Goal: Task Accomplishment & Management: Manage account settings

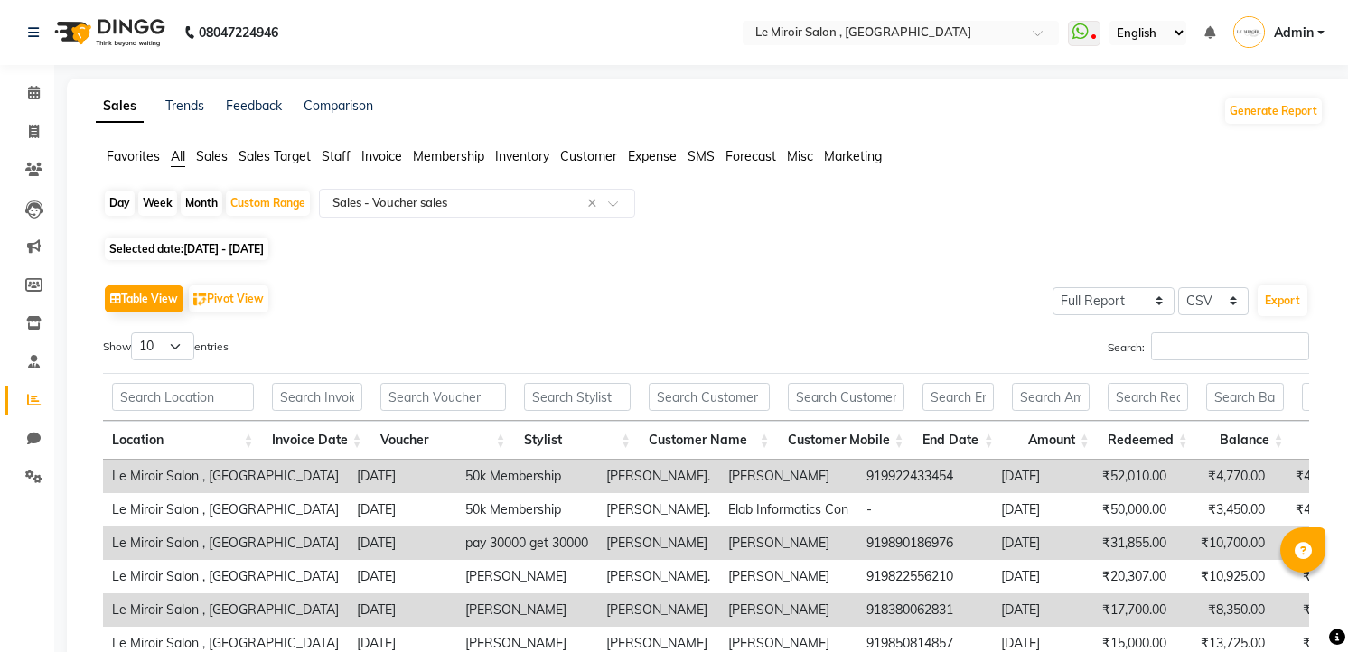
select select "full_report"
select select "csv"
click at [777, 304] on div "Table View Pivot View Select Full Report Filtered Report Select CSV PDF Export" at bounding box center [706, 299] width 1206 height 38
click at [37, 174] on icon at bounding box center [33, 170] width 17 height 14
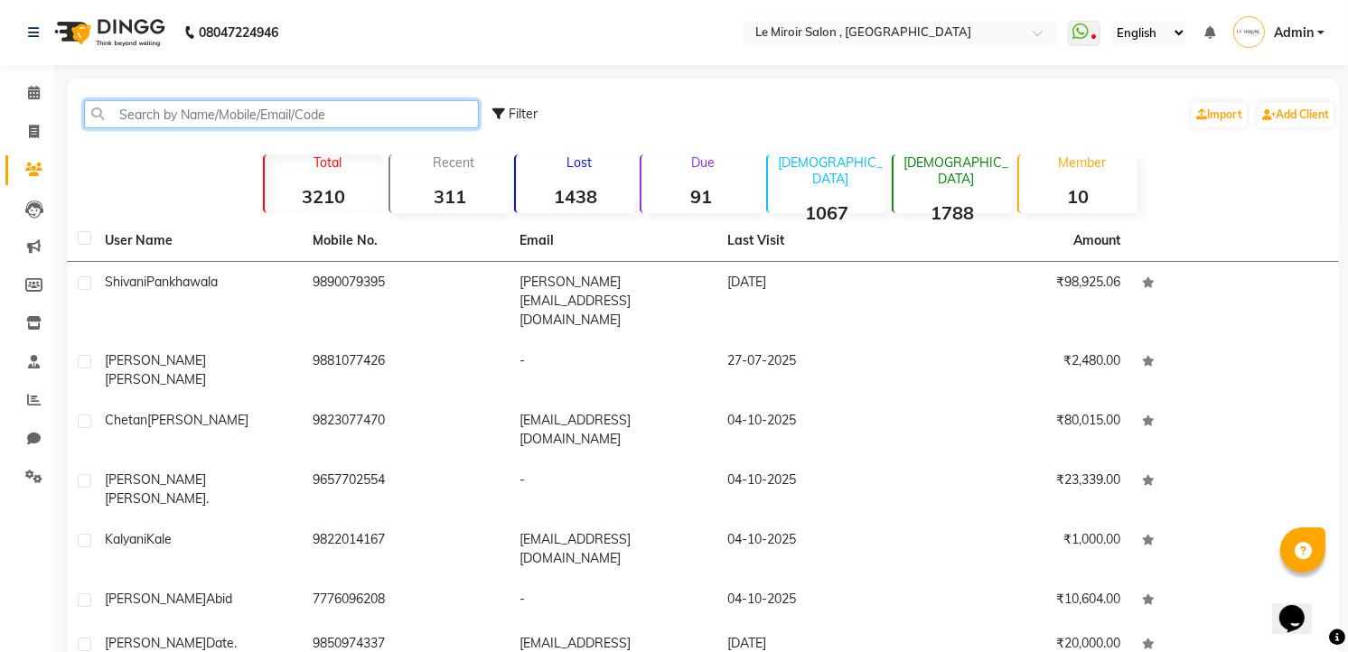
click at [211, 106] on input "text" at bounding box center [281, 114] width 395 height 28
paste input "919850157239"
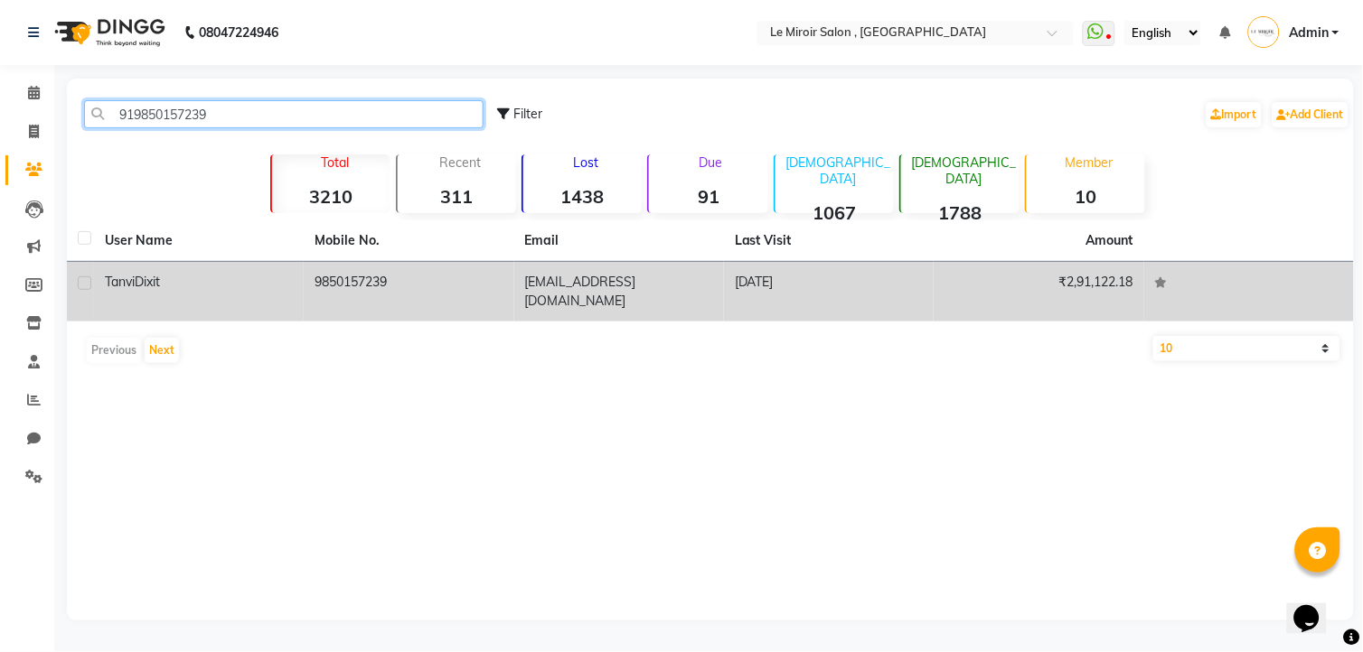
type input "919850157239"
click at [212, 282] on div "[PERSON_NAME]" at bounding box center [199, 282] width 188 height 19
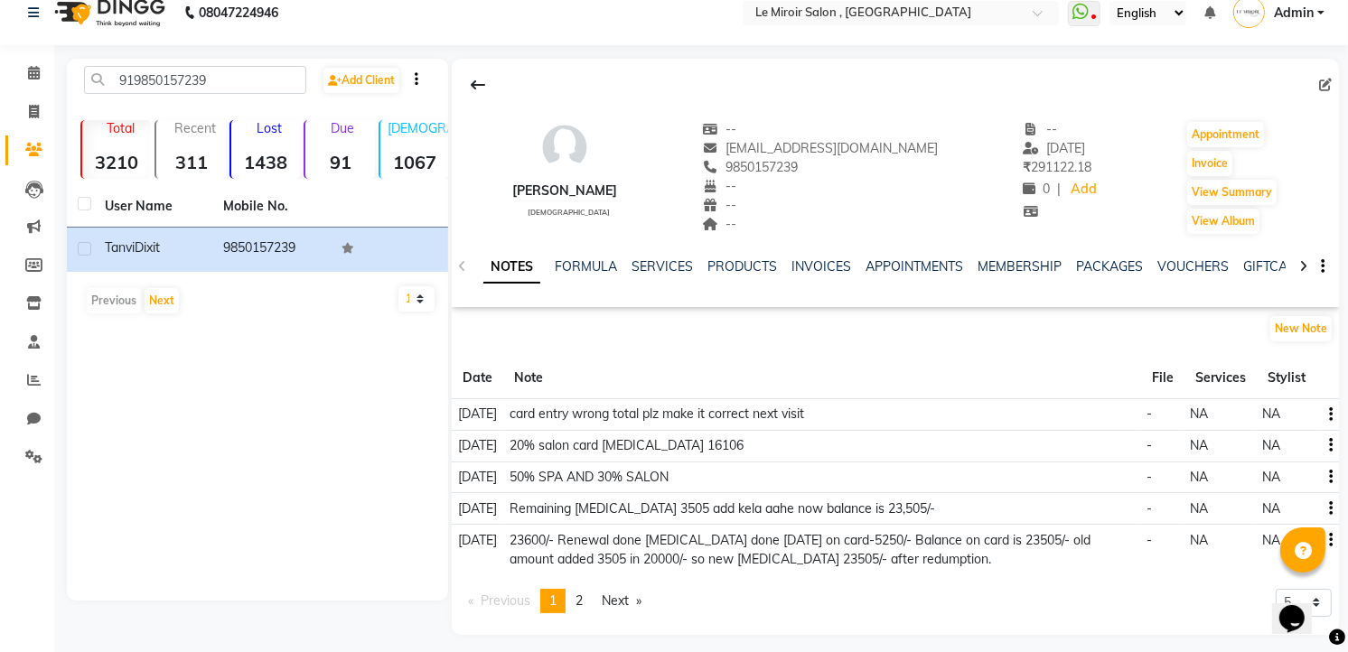
scroll to position [30, 0]
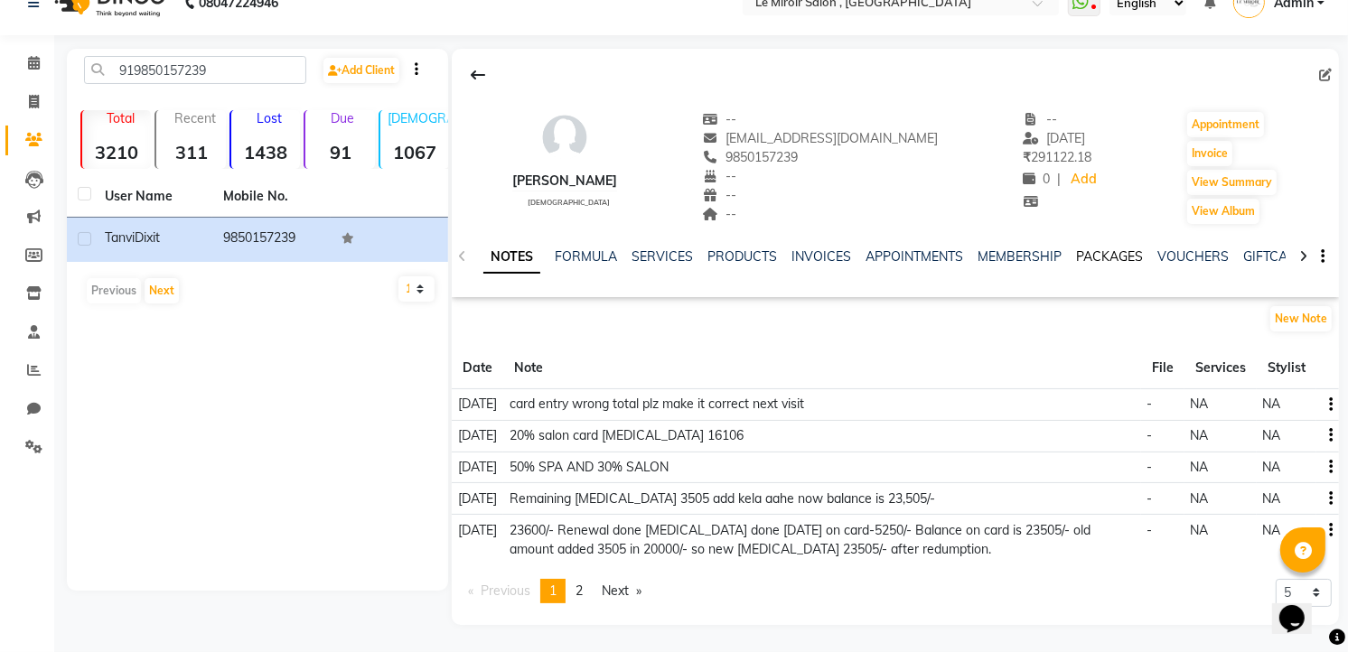
click at [1103, 251] on link "PACKAGES" at bounding box center [1109, 257] width 67 height 16
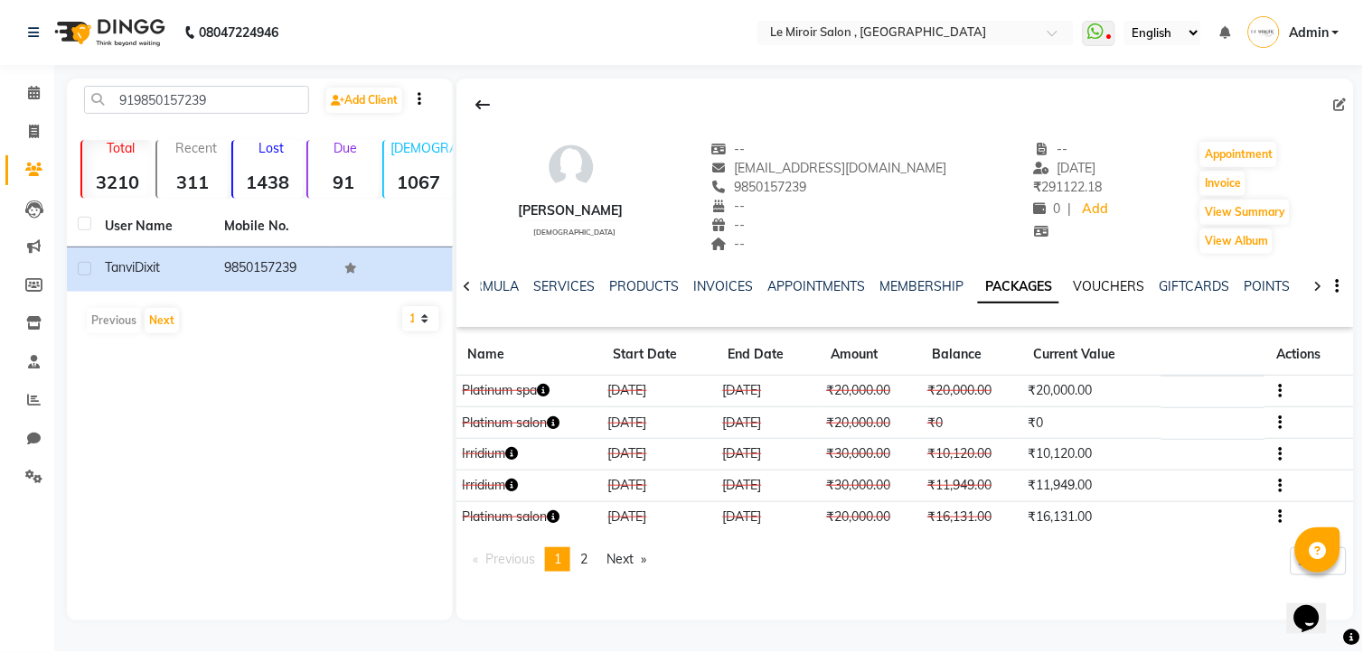
click at [1093, 290] on link "VOUCHERS" at bounding box center [1109, 286] width 71 height 16
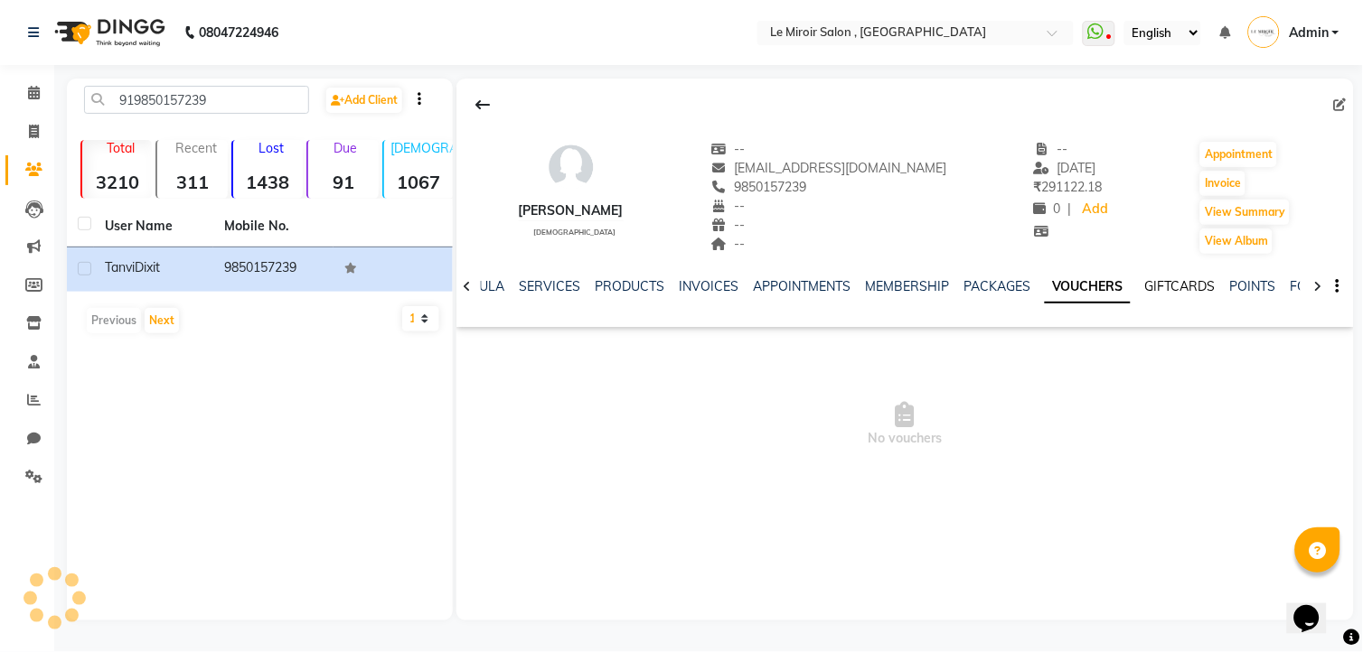
click at [1158, 281] on link "GIFTCARDS" at bounding box center [1180, 286] width 70 height 16
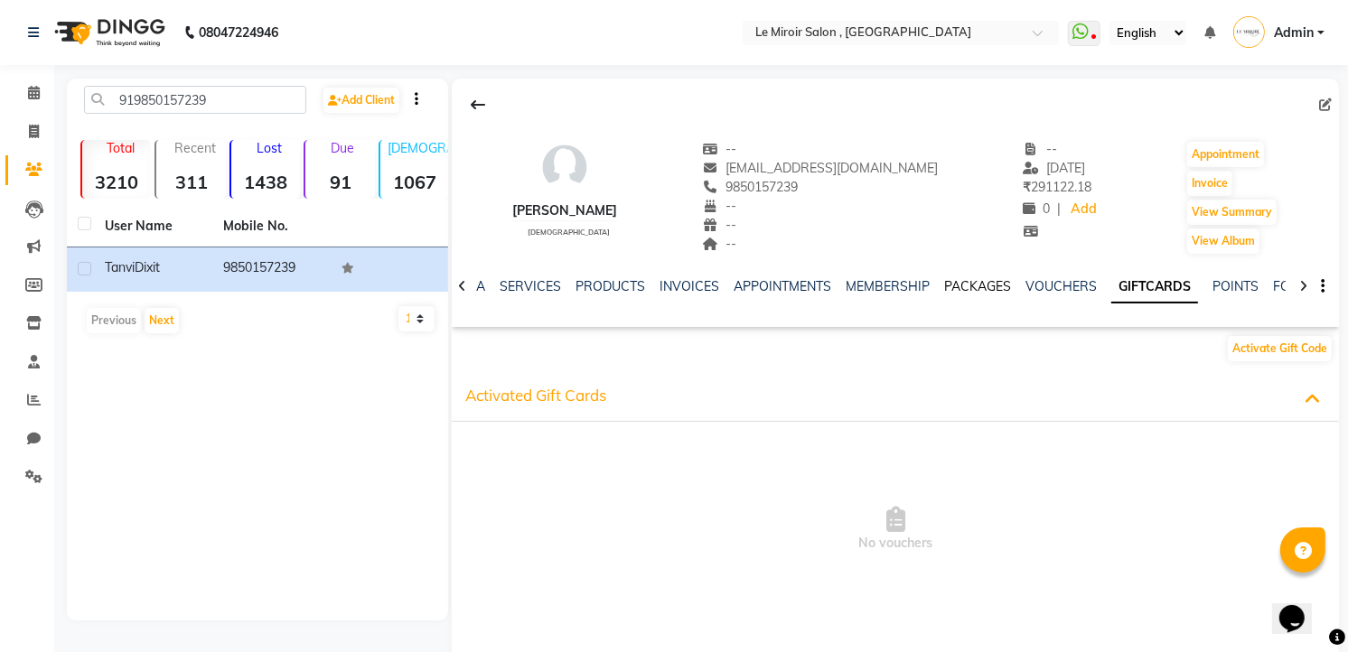
click at [973, 283] on link "PACKAGES" at bounding box center [977, 286] width 67 height 16
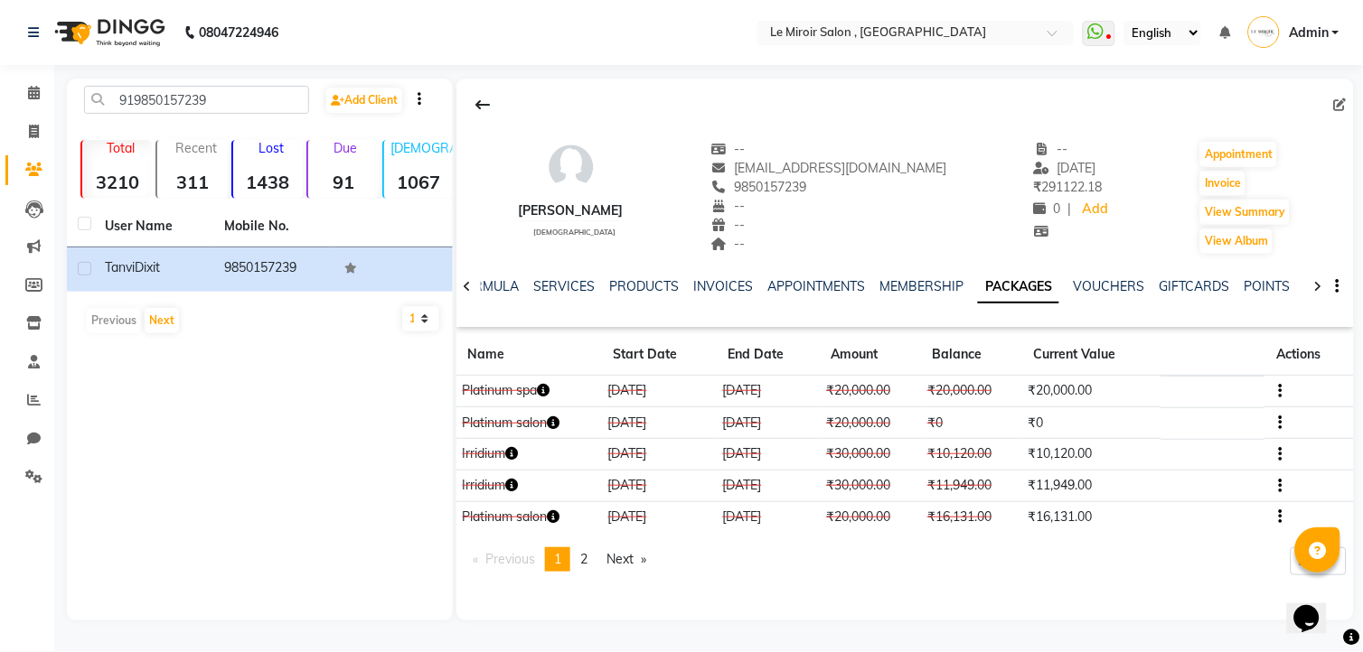
click at [926, 276] on div "NOTES FORMULA SERVICES PRODUCTS INVOICES APPOINTMENTS MEMBERSHIP PACKAGES VOUCH…" at bounding box center [904, 287] width 897 height 62
click at [550, 389] on icon "button" at bounding box center [544, 390] width 13 height 13
click at [792, 322] on div "[PERSON_NAME] [DEMOGRAPHIC_DATA] -- [EMAIL_ADDRESS][DOMAIN_NAME] 9850157239 -- …" at bounding box center [904, 203] width 897 height 249
click at [1277, 394] on button "button" at bounding box center [1276, 390] width 11 height 19
click at [1214, 381] on div "Edit" at bounding box center [1232, 380] width 43 height 23
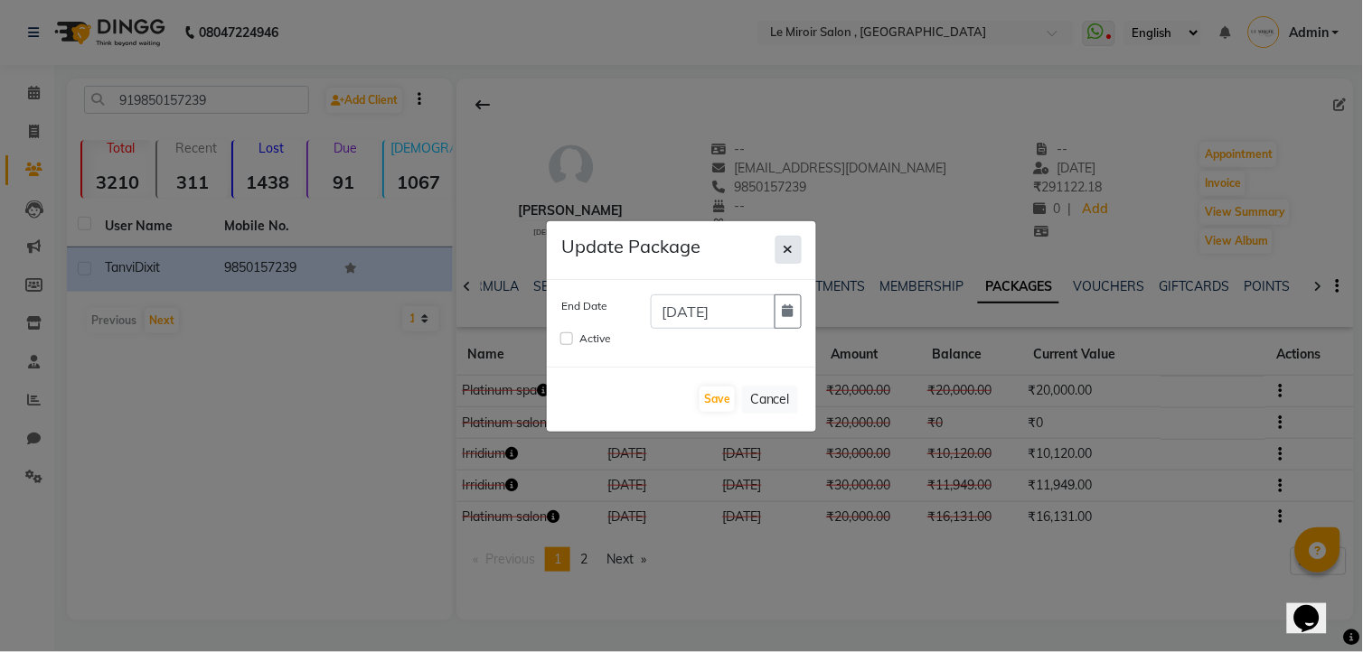
drag, startPoint x: 793, startPoint y: 223, endPoint x: 787, endPoint y: 241, distance: 19.1
click at [787, 241] on div "Update Package" at bounding box center [681, 250] width 269 height 59
click at [787, 241] on span "button" at bounding box center [788, 249] width 10 height 16
checkbox input "false"
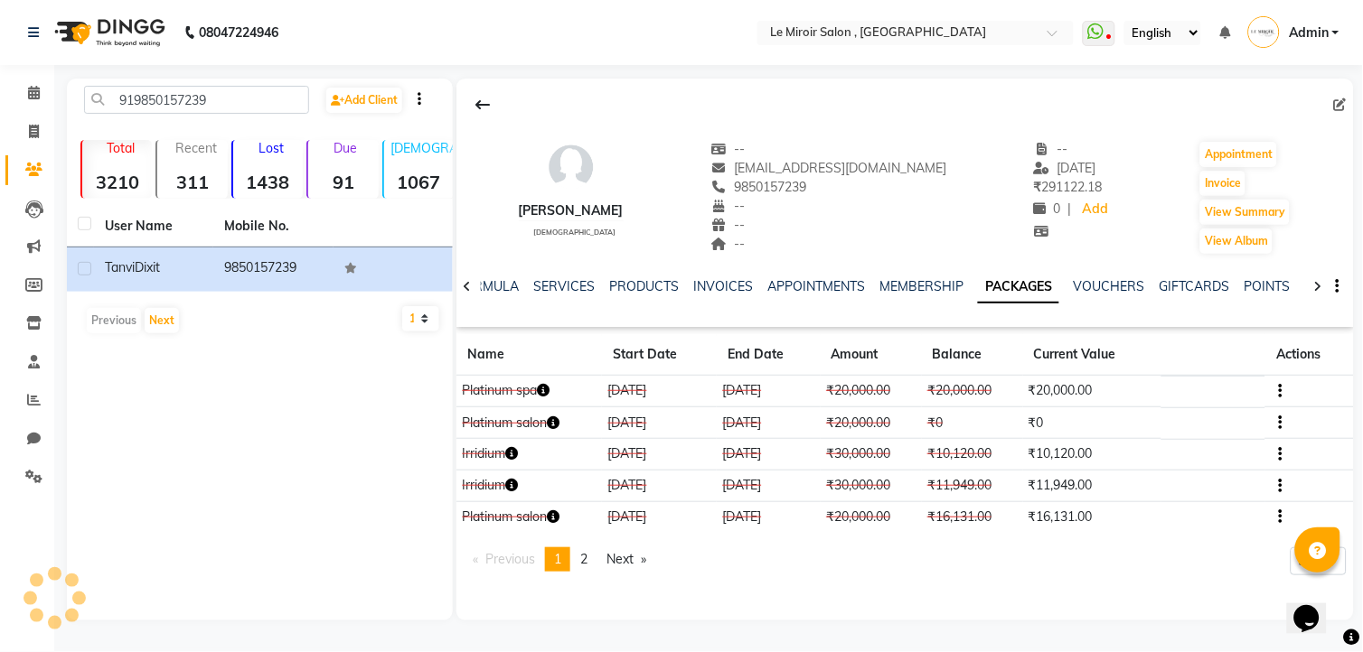
click at [1279, 391] on icon "button" at bounding box center [1281, 391] width 4 height 1
click at [843, 639] on main "919850157239 Add Client Total 3210 Recent 311 Lost 1438 Due 91 [DEMOGRAPHIC_DAT…" at bounding box center [708, 363] width 1308 height 569
click at [550, 386] on icon "button" at bounding box center [544, 390] width 13 height 13
click at [681, 313] on div "NOTES FORMULA SERVICES PRODUCTS INVOICES APPOINTMENTS MEMBERSHIP PACKAGES VOUCH…" at bounding box center [891, 297] width 820 height 41
click at [30, 404] on icon at bounding box center [34, 400] width 14 height 14
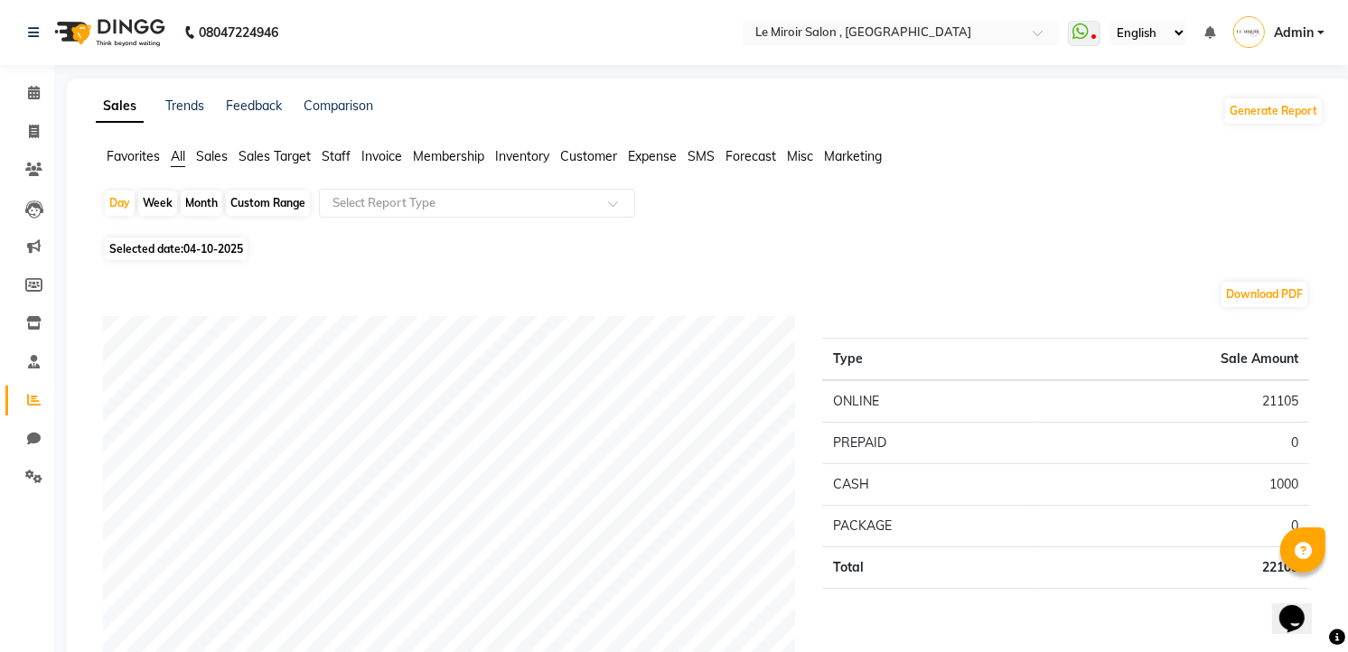
click at [267, 202] on div "Custom Range" at bounding box center [268, 203] width 84 height 25
select select "10"
select select "2025"
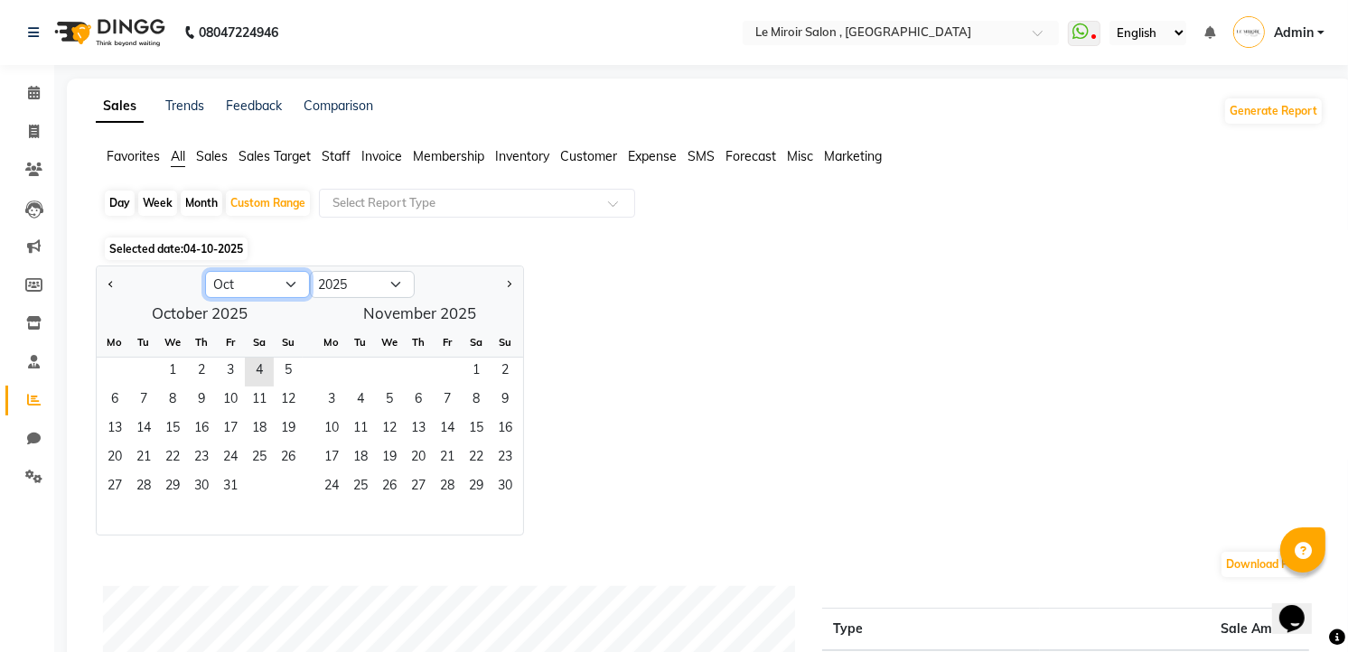
click at [278, 284] on select "Jan Feb Mar Apr May Jun [DATE] Aug Sep Oct Nov Dec" at bounding box center [257, 284] width 105 height 27
click at [205, 271] on select "Jan Feb Mar Apr May Jun [DATE] Aug Sep Oct Nov Dec" at bounding box center [257, 284] width 105 height 27
click at [161, 376] on span "1" at bounding box center [172, 372] width 29 height 29
click at [294, 277] on select "Jan Feb Mar Apr May Jun [DATE] Aug Sep Oct Nov Dec" at bounding box center [257, 284] width 105 height 27
select select "9"
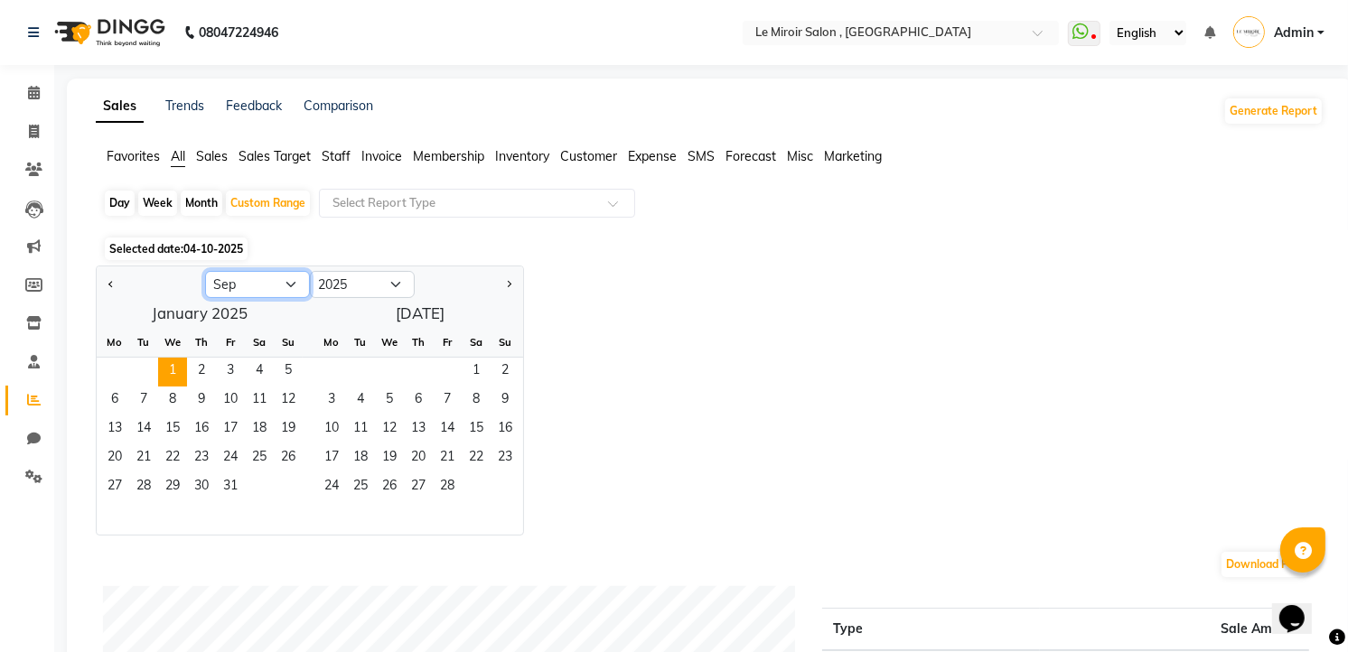
click at [205, 271] on select "Jan Feb Mar Apr May Jun [DATE] Aug Sep Oct Nov Dec" at bounding box center [257, 284] width 105 height 27
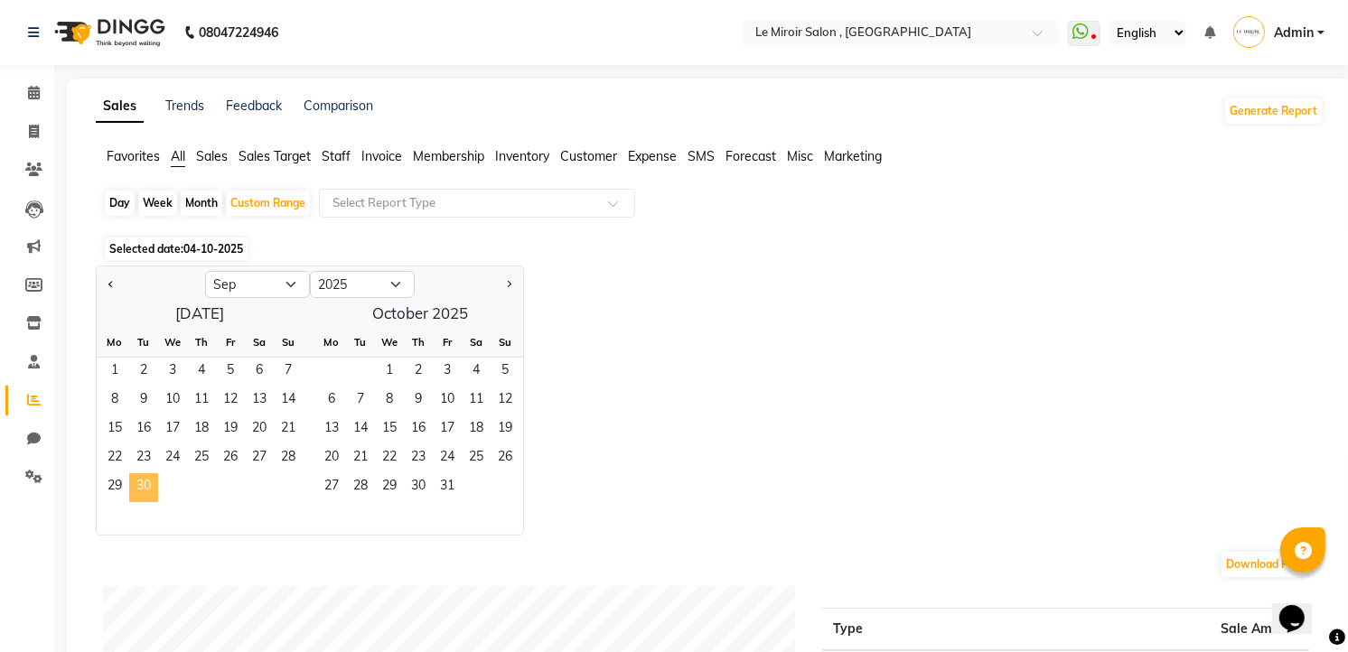
click at [134, 479] on span "30" at bounding box center [143, 488] width 29 height 29
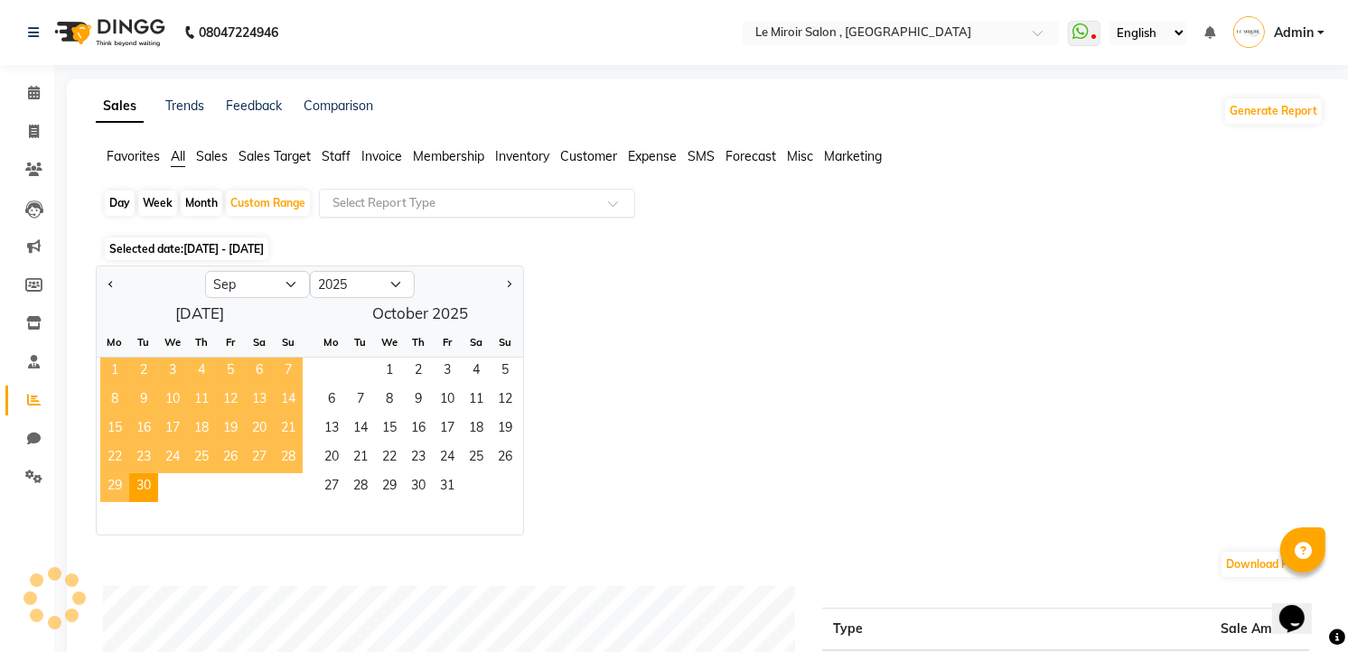
click at [508, 209] on input "text" at bounding box center [459, 203] width 260 height 18
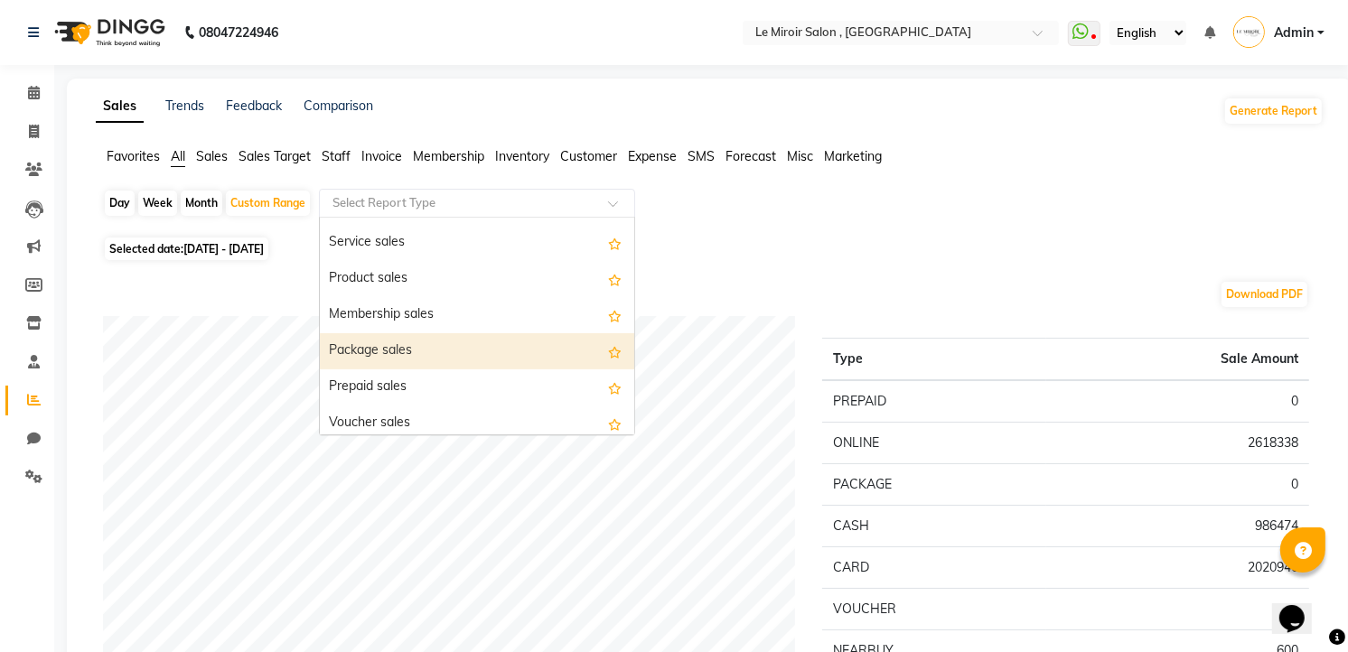
scroll to position [120, 0]
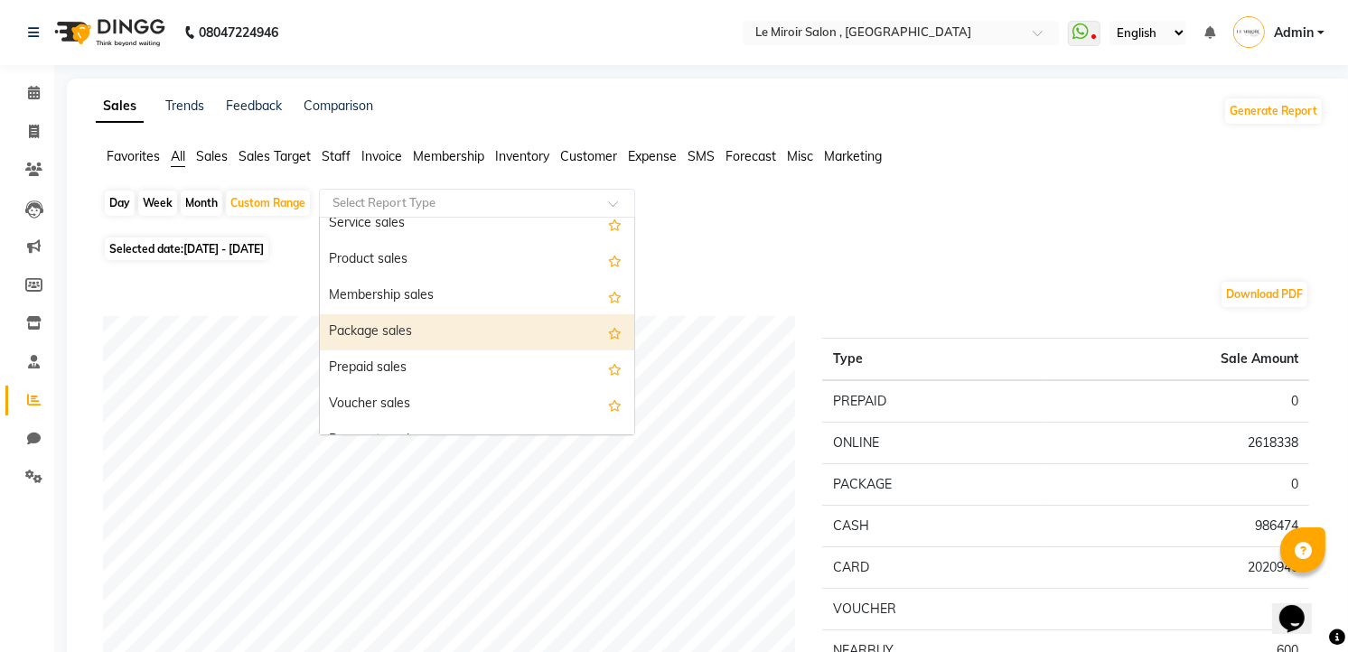
click at [389, 324] on div "Package sales" at bounding box center [477, 332] width 314 height 36
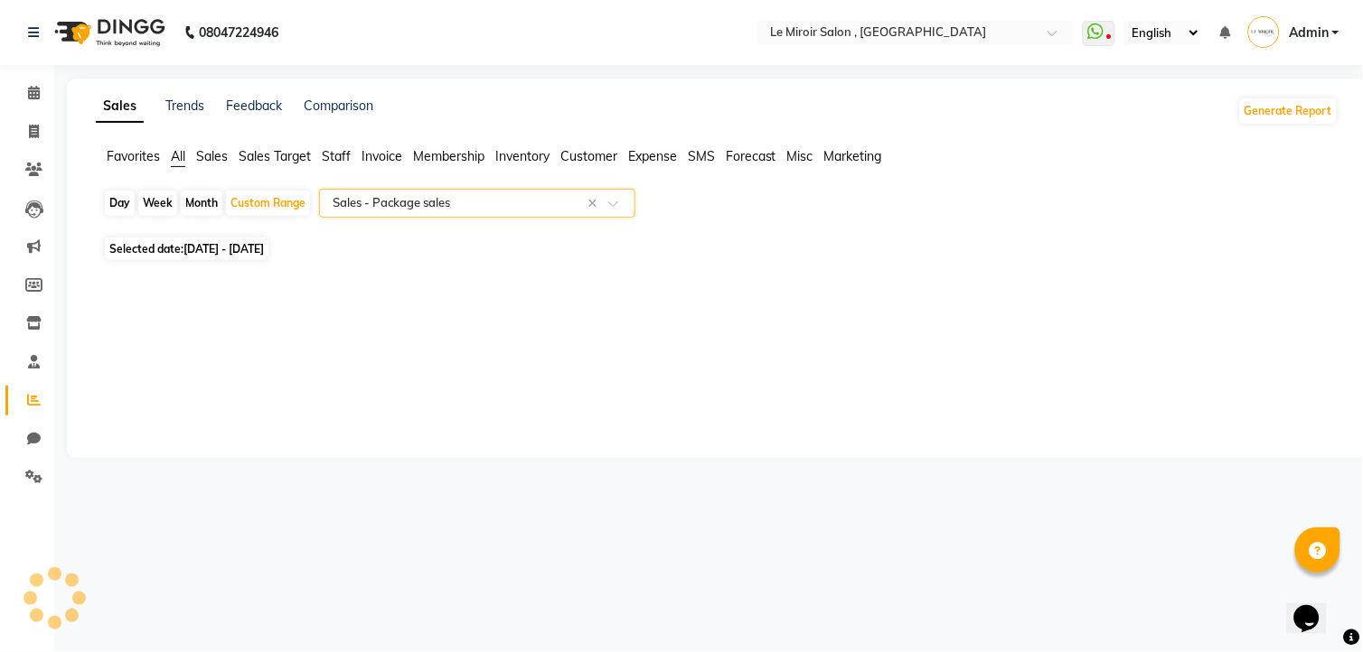
select select "full_report"
select select "csv"
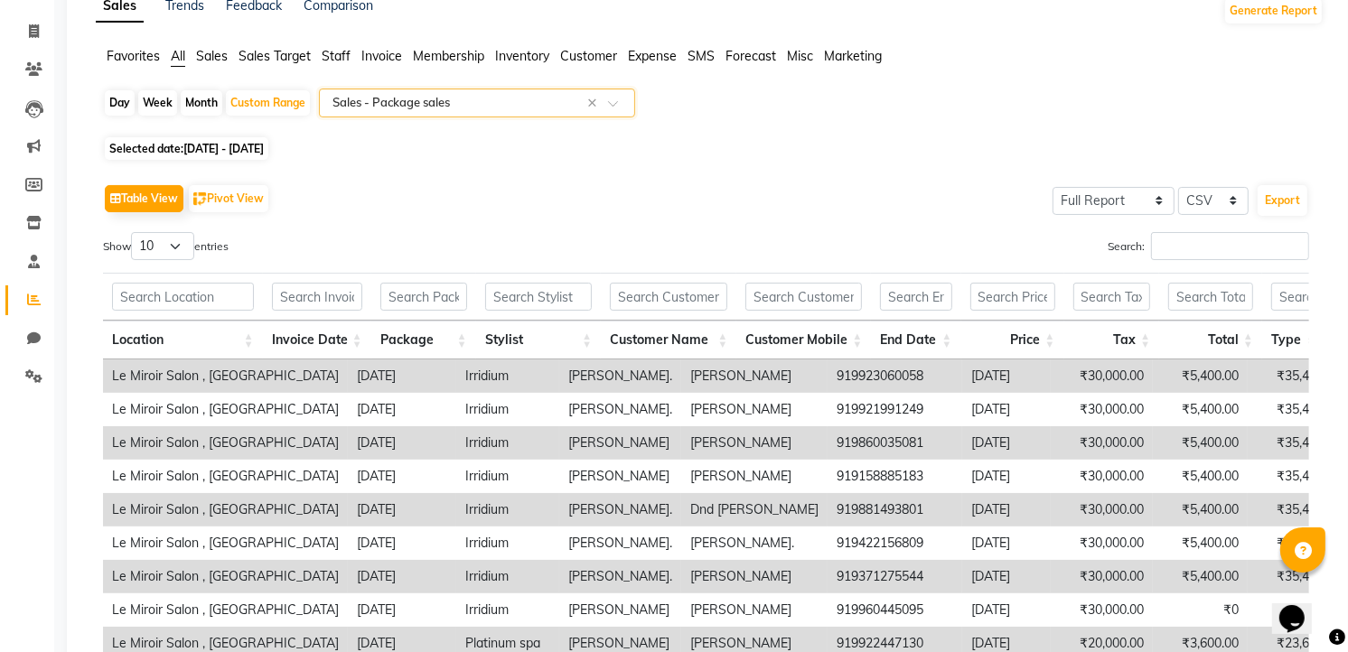
scroll to position [83, 0]
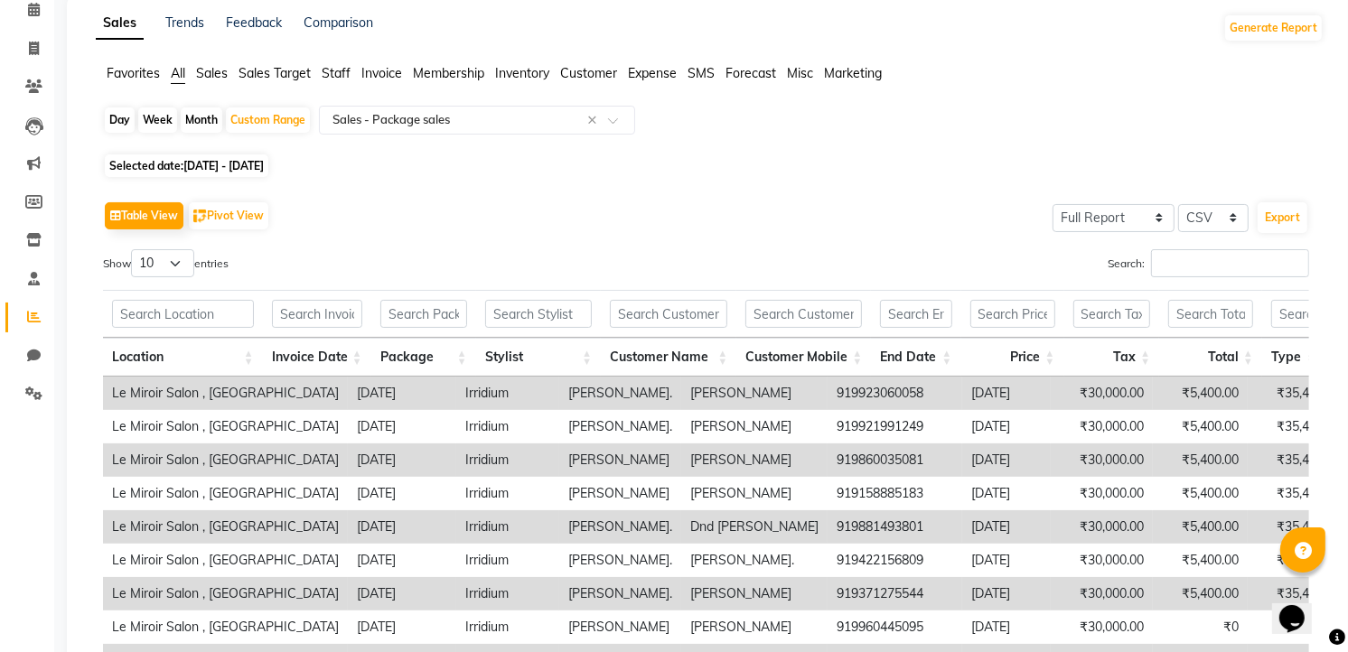
click at [348, 350] on th "Invoice Date" at bounding box center [317, 357] width 108 height 39
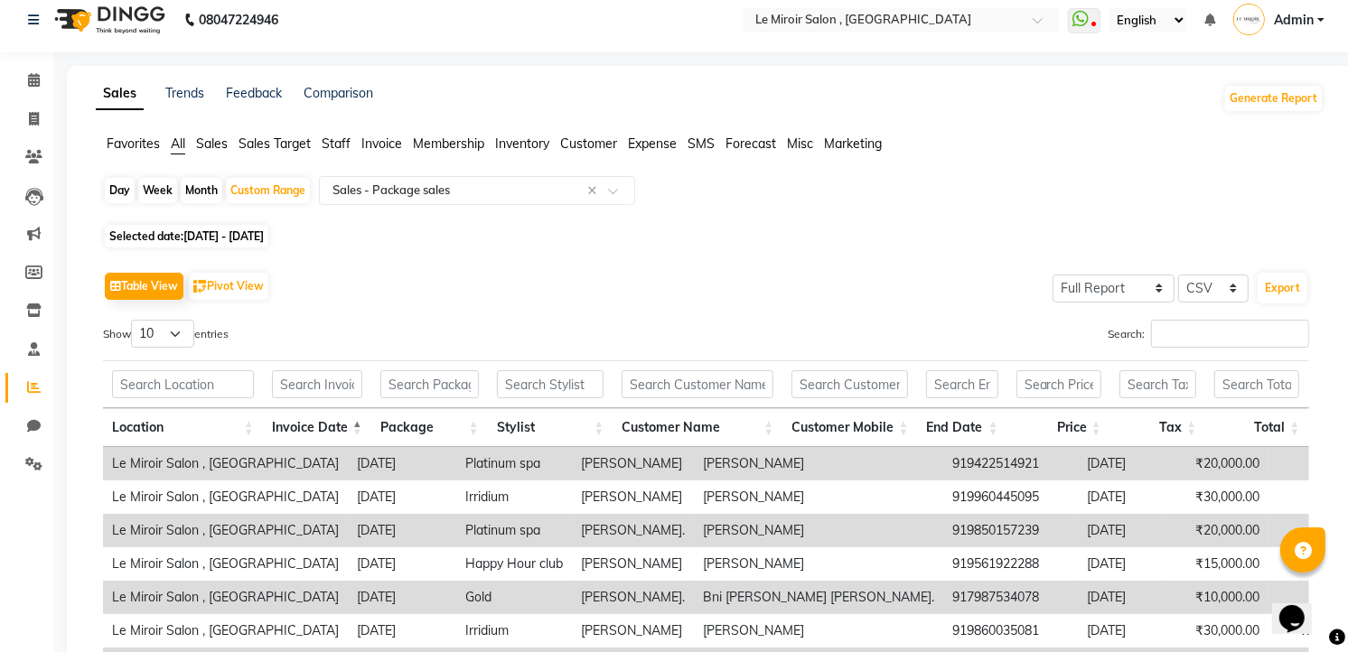
scroll to position [0, 0]
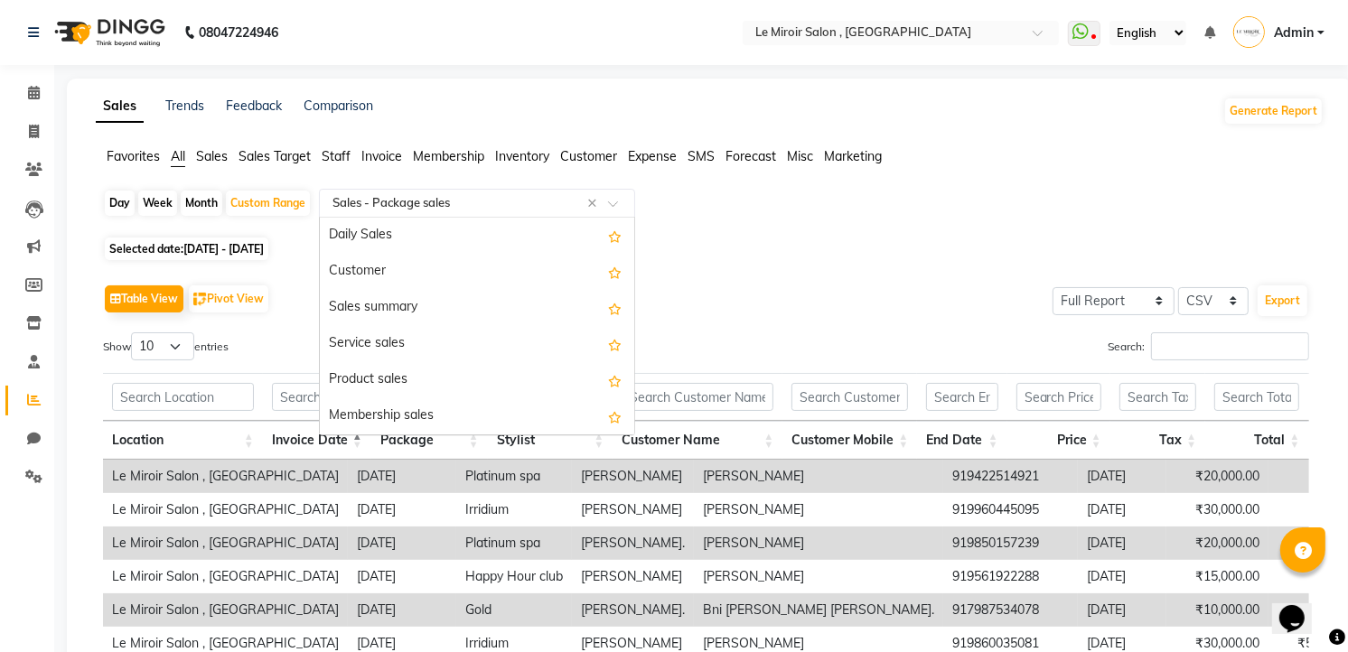
click at [492, 202] on input "text" at bounding box center [459, 203] width 260 height 18
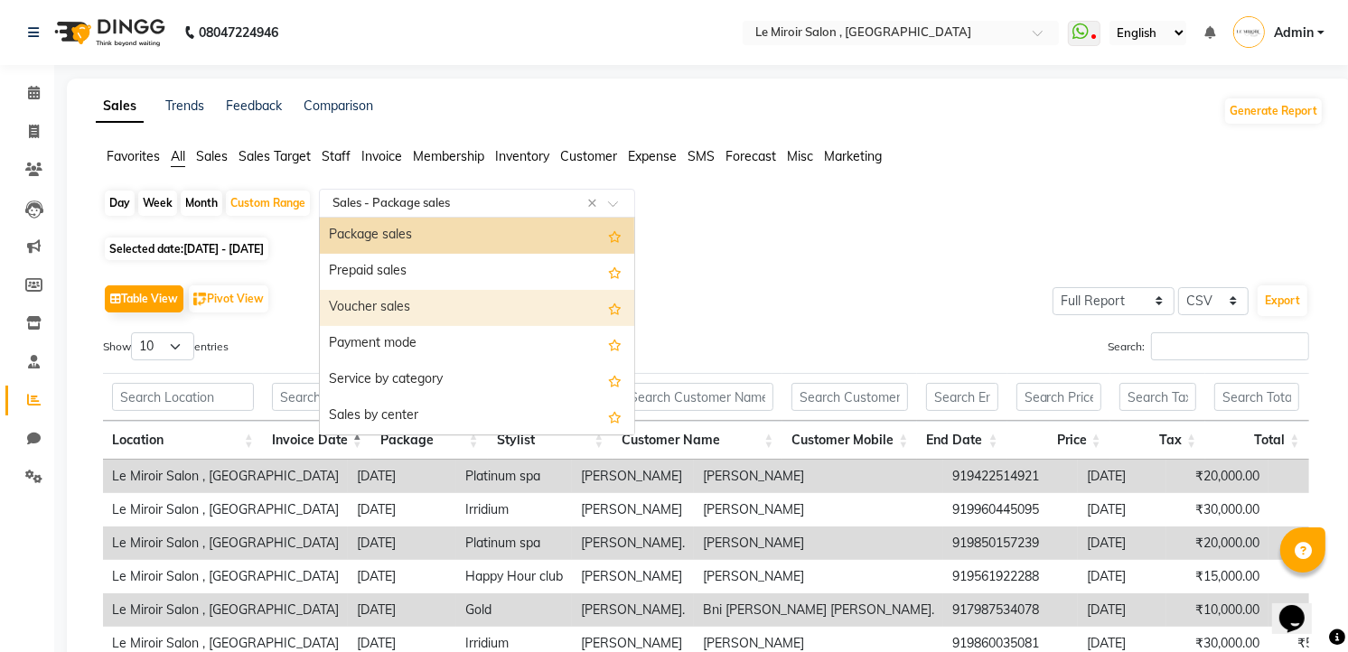
click at [890, 236] on div "Day Week Month Custom Range Select Report Type × Sales - Package sales × Daily …" at bounding box center [710, 537] width 1228 height 697
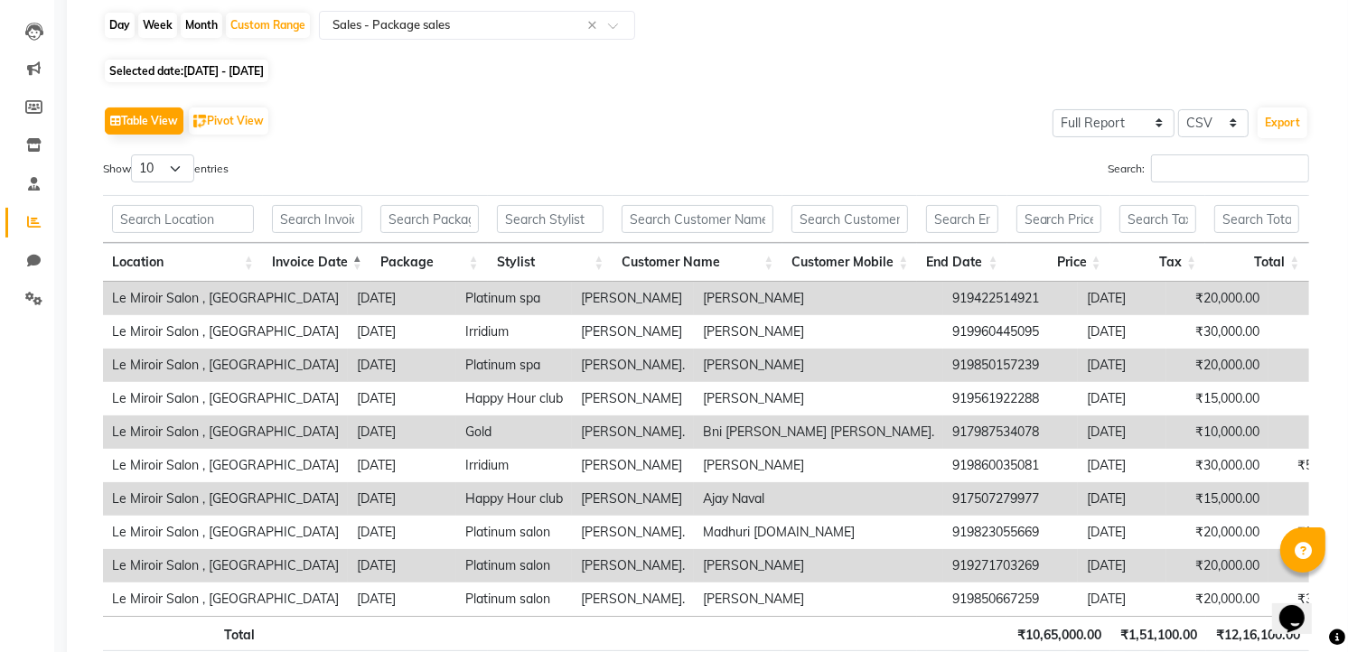
scroll to position [249, 0]
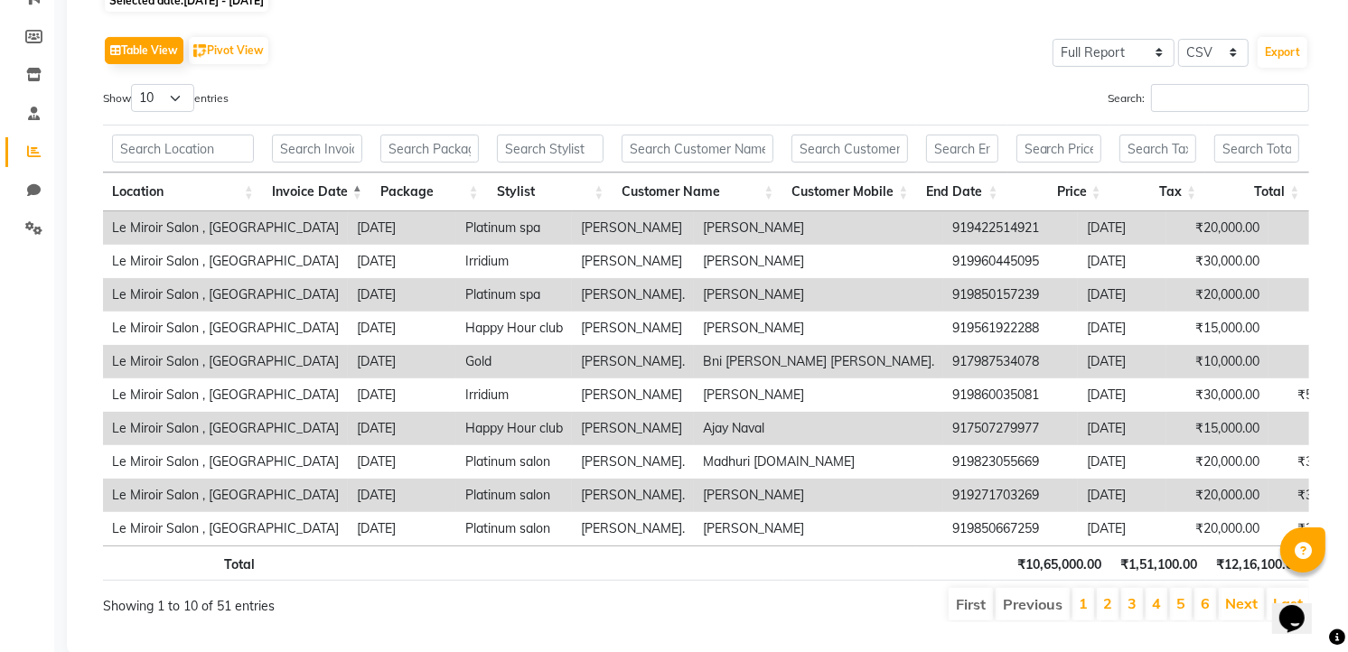
click at [555, 562] on th at bounding box center [551, 563] width 126 height 35
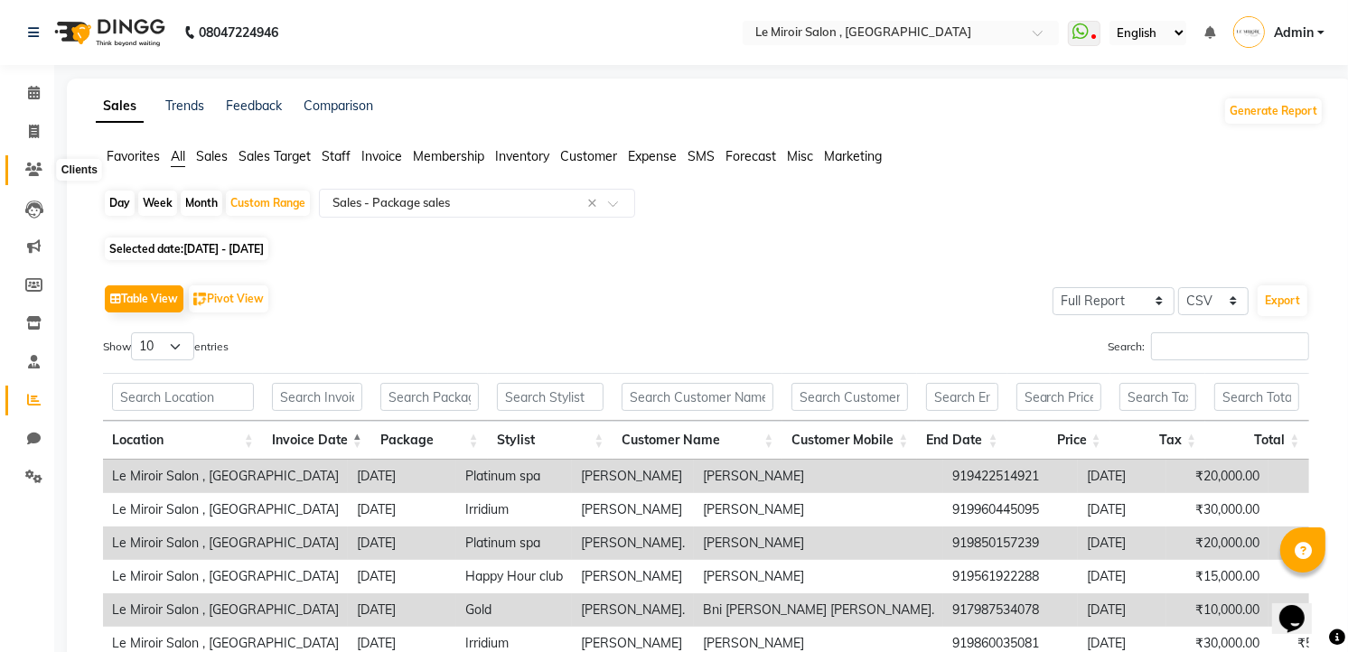
click at [37, 164] on icon at bounding box center [33, 170] width 17 height 14
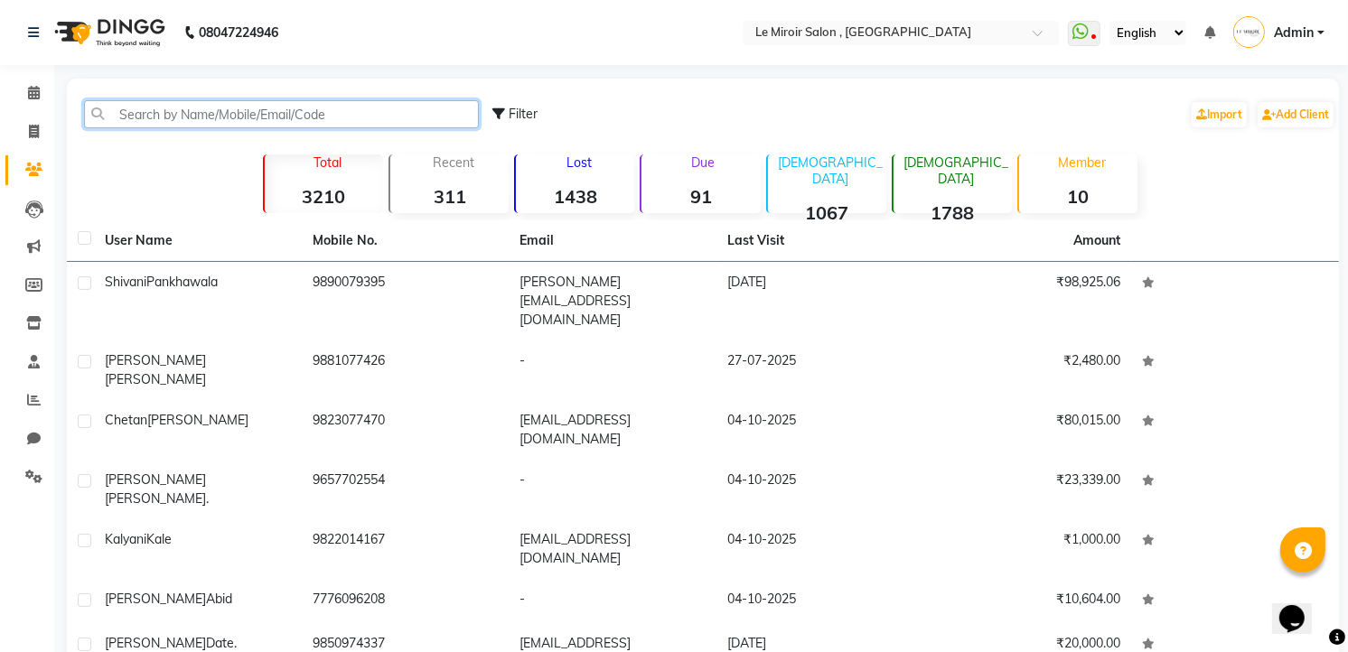
click at [214, 123] on input "text" at bounding box center [281, 114] width 395 height 28
click at [199, 109] on input "text" at bounding box center [281, 114] width 395 height 28
paste input "t"
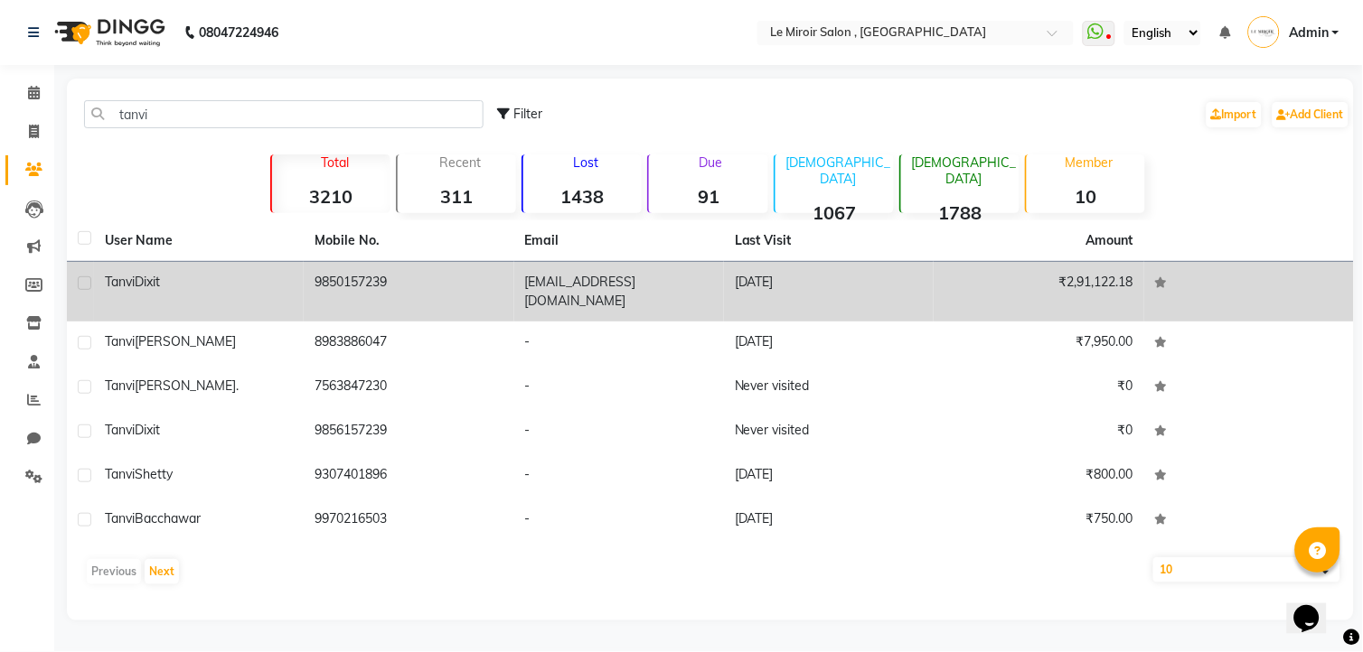
click at [319, 273] on td "9850157239" at bounding box center [409, 292] width 210 height 60
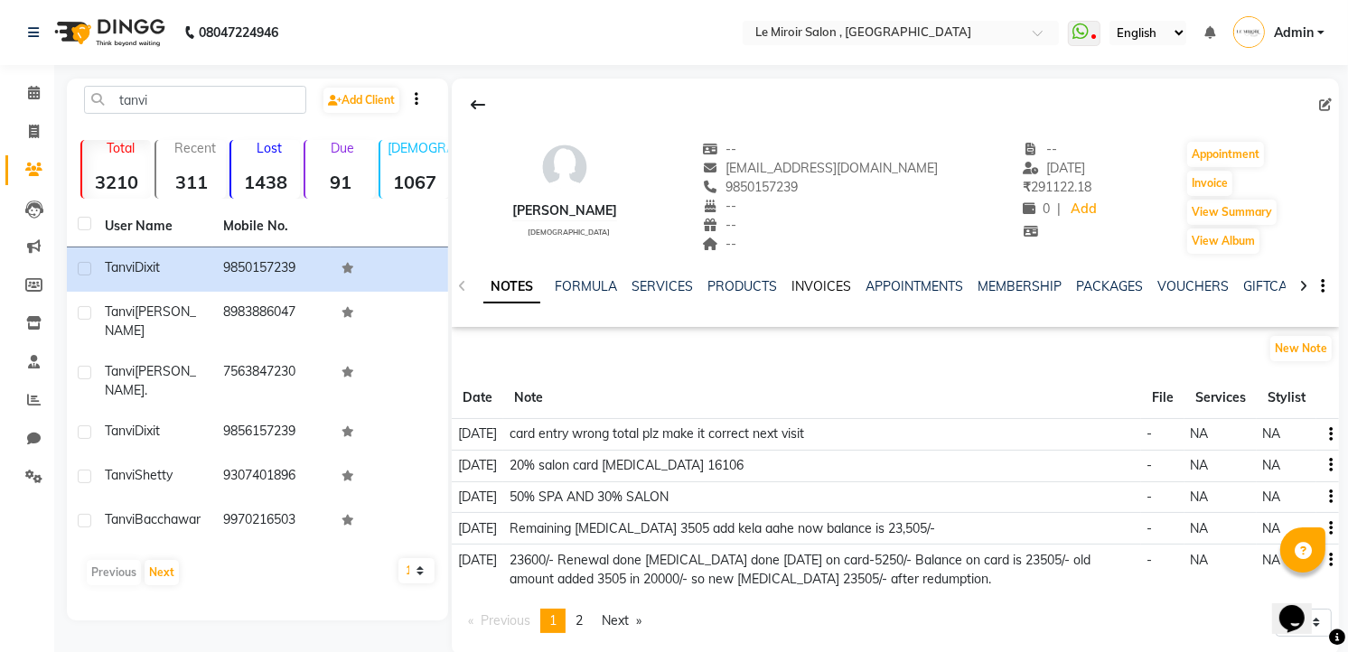
click at [815, 282] on link "INVOICES" at bounding box center [822, 286] width 60 height 16
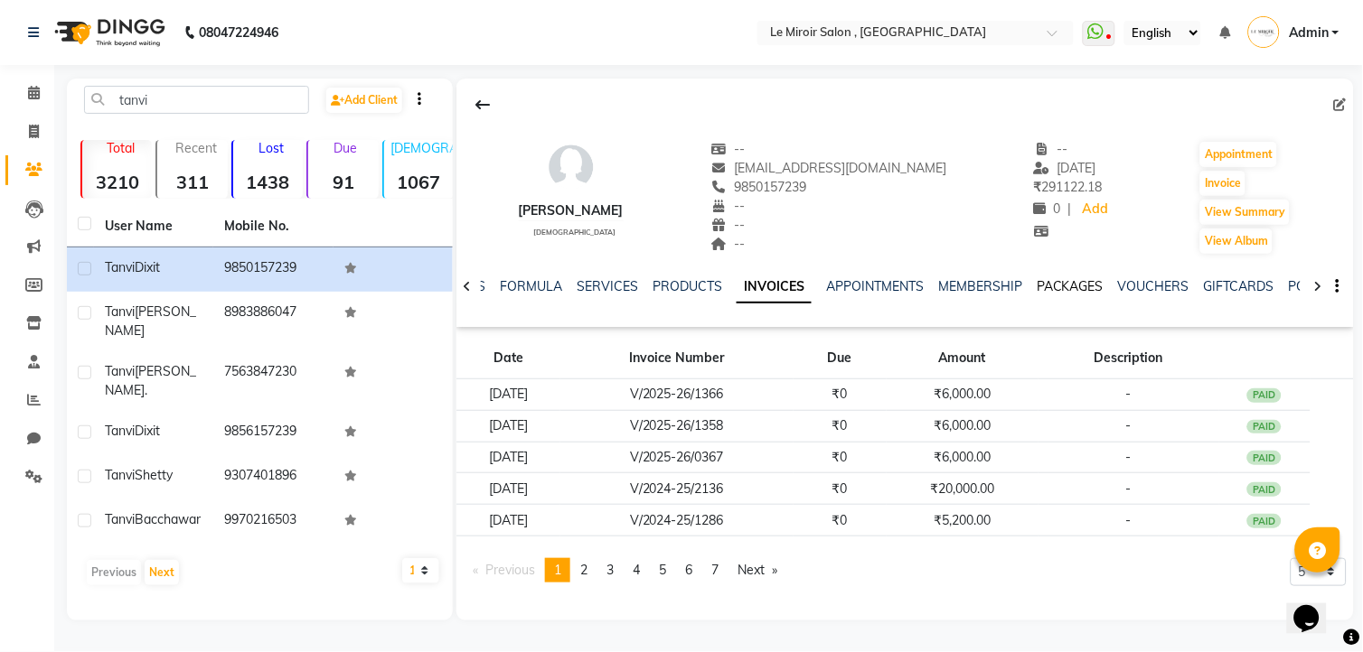
click at [1063, 287] on link "PACKAGES" at bounding box center [1069, 286] width 67 height 16
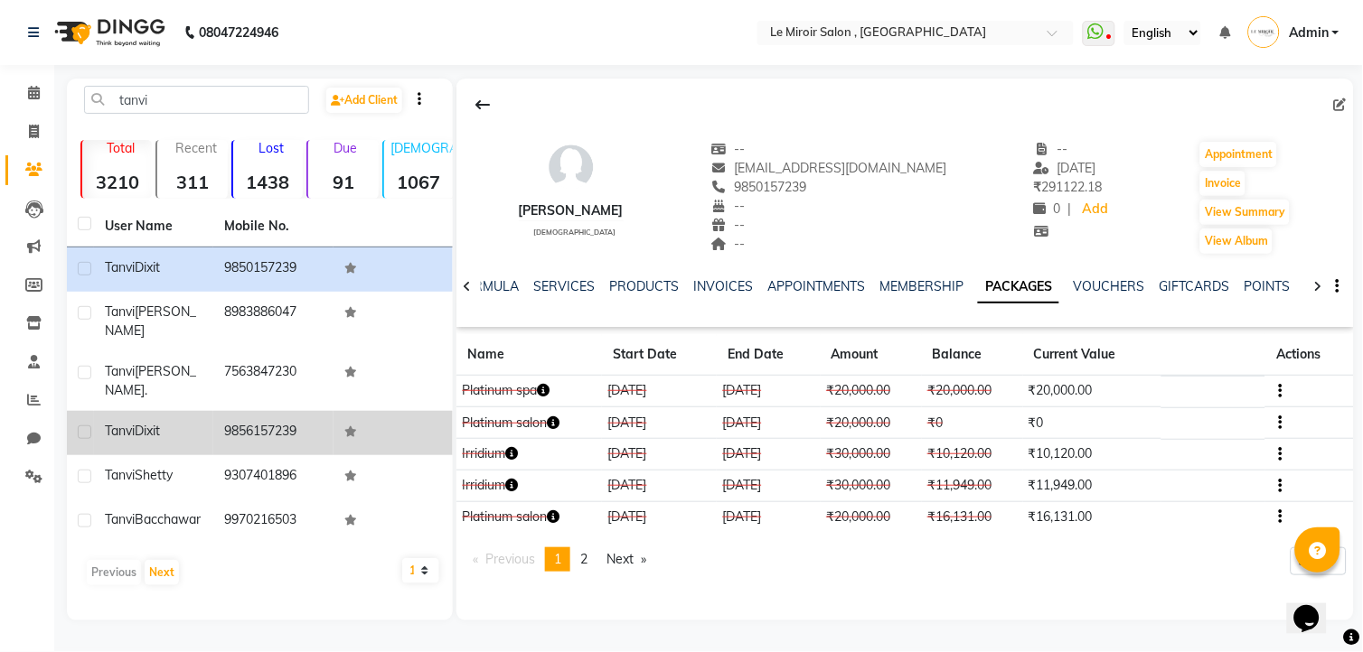
click at [275, 411] on td "9856157239" at bounding box center [272, 433] width 119 height 44
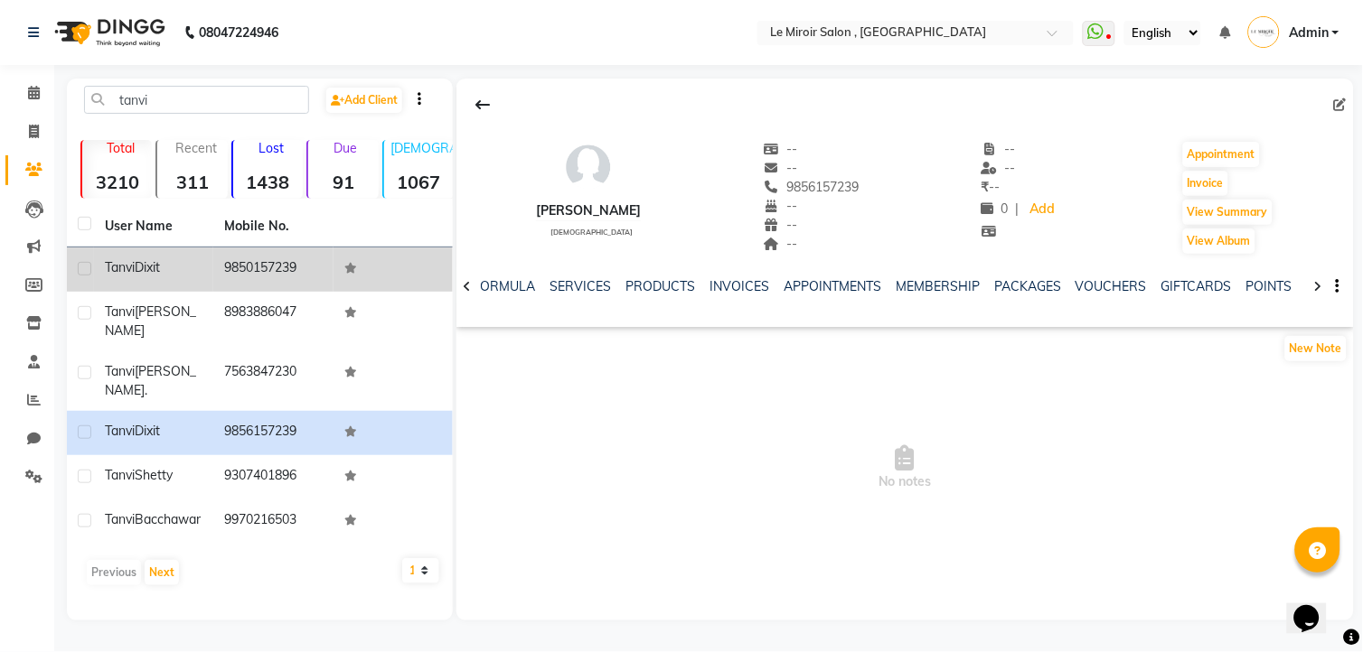
click at [282, 262] on td "9850157239" at bounding box center [272, 270] width 119 height 44
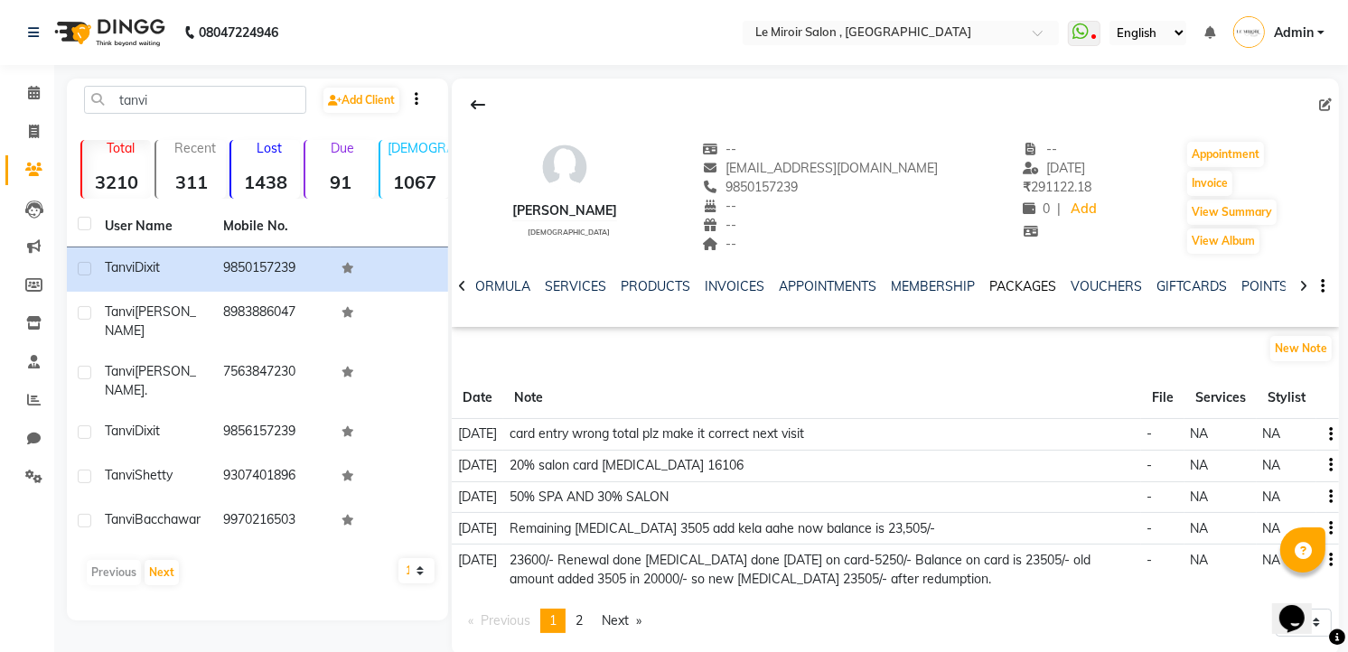
click at [1030, 292] on link "PACKAGES" at bounding box center [1022, 286] width 67 height 16
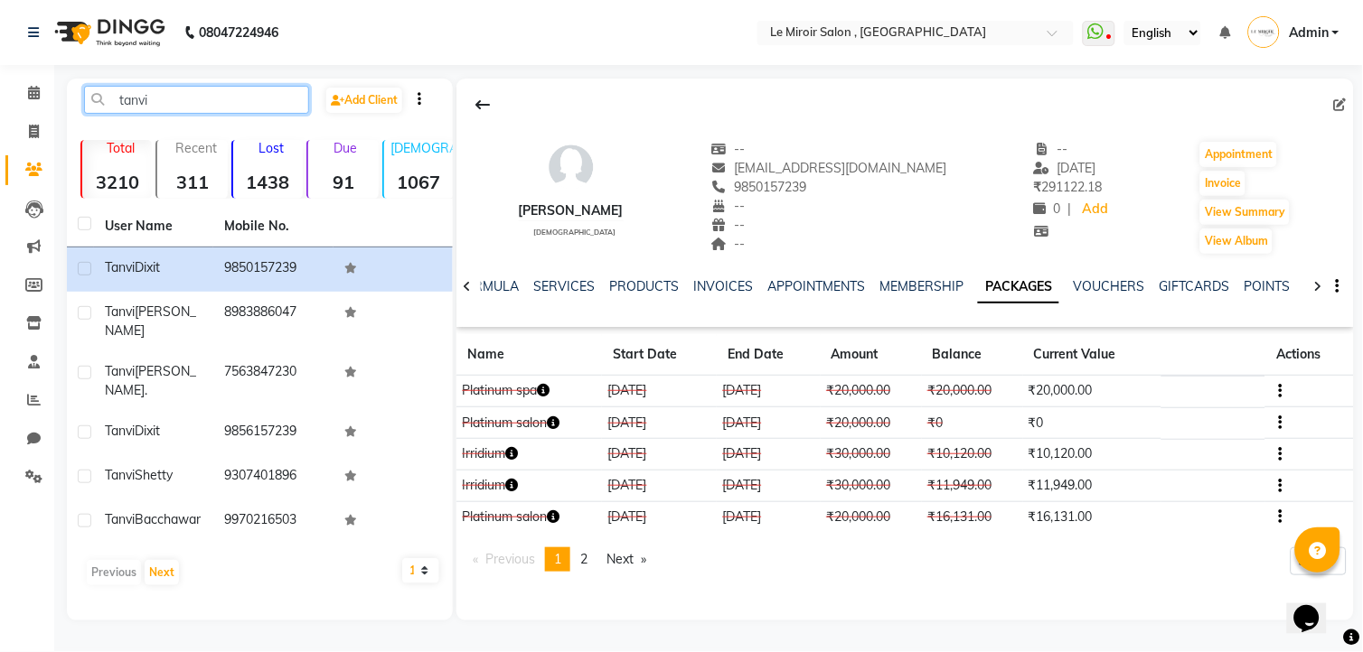
drag, startPoint x: 187, startPoint y: 110, endPoint x: 194, endPoint y: 100, distance: 12.3
click at [192, 104] on input "tanvi" at bounding box center [196, 100] width 225 height 28
type input "t"
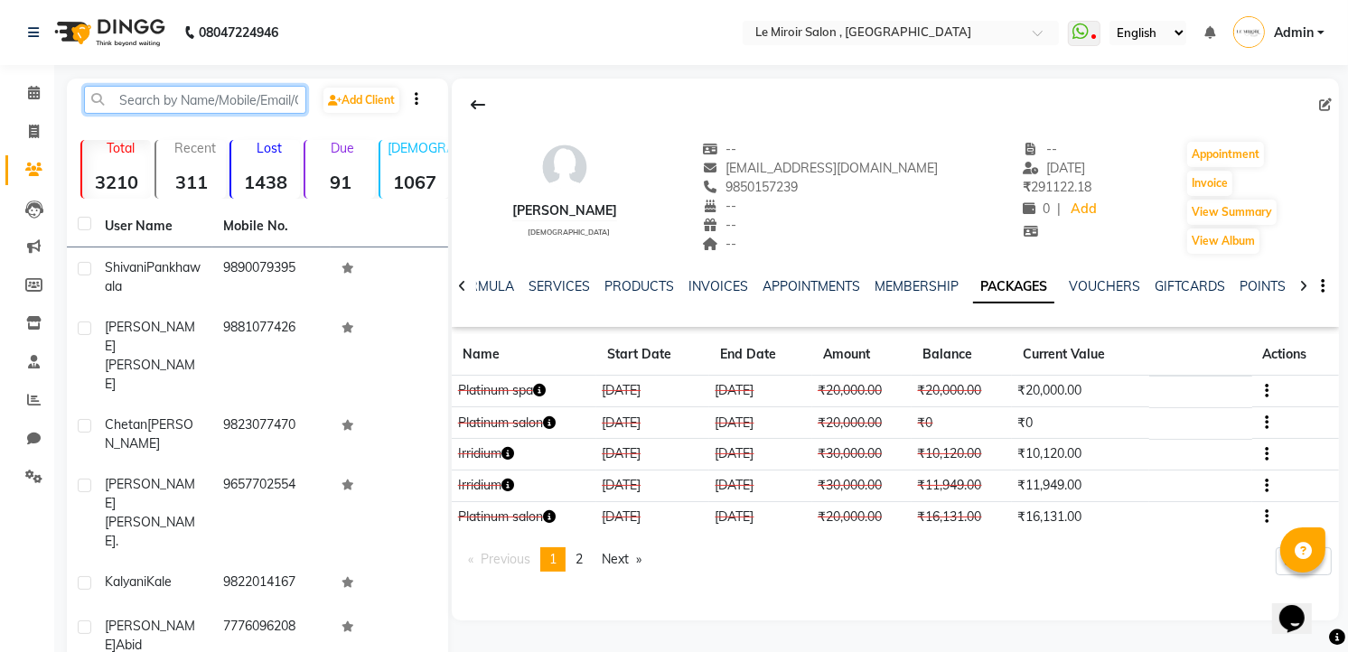
paste input "919922447130"
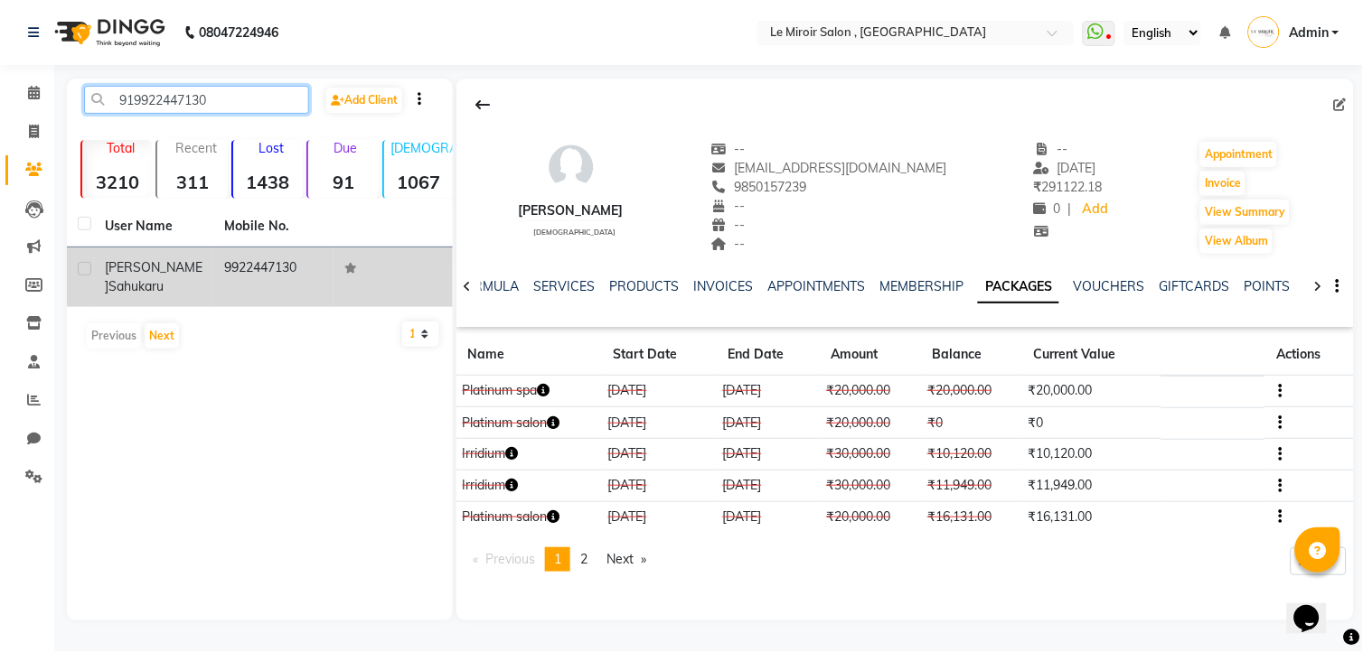
type input "919922447130"
click at [197, 278] on div "[PERSON_NAME]" at bounding box center [154, 277] width 98 height 38
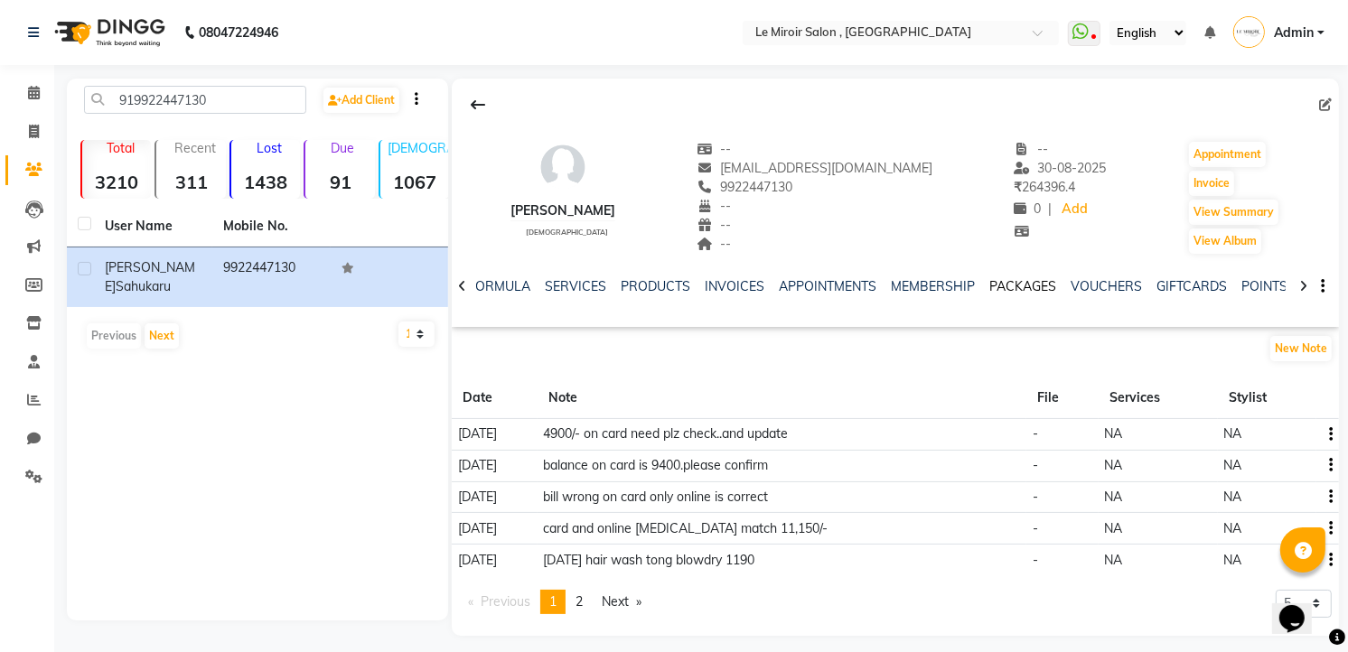
click at [1022, 285] on link "PACKAGES" at bounding box center [1022, 286] width 67 height 16
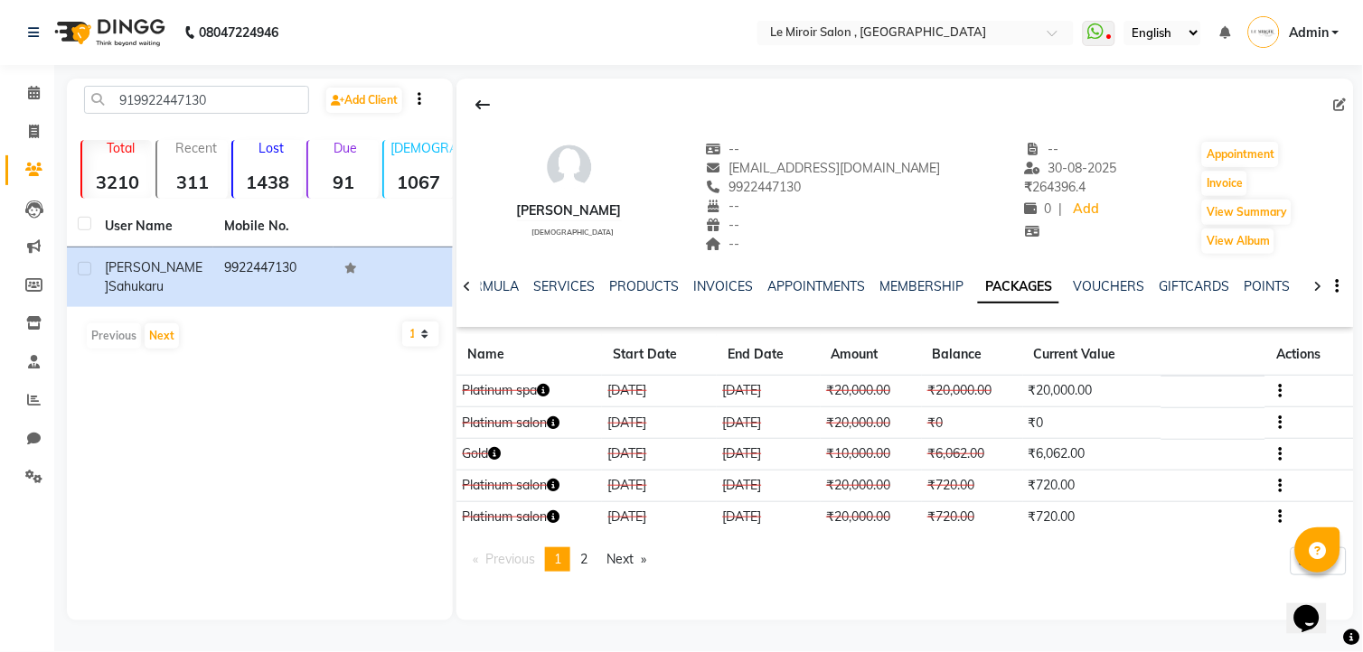
copy div "[PERSON_NAME] [DEMOGRAPHIC_DATA] -- [EMAIL_ADDRESS][DOMAIN_NAME] 9922447130 --"
drag, startPoint x: 506, startPoint y: 204, endPoint x: 841, endPoint y: 203, distance: 335.3
click at [841, 203] on div "[PERSON_NAME] [DEMOGRAPHIC_DATA] -- [EMAIL_ADDRESS][DOMAIN_NAME] 9922447130 -- …" at bounding box center [904, 189] width 897 height 134
click at [28, 399] on icon at bounding box center [34, 400] width 14 height 14
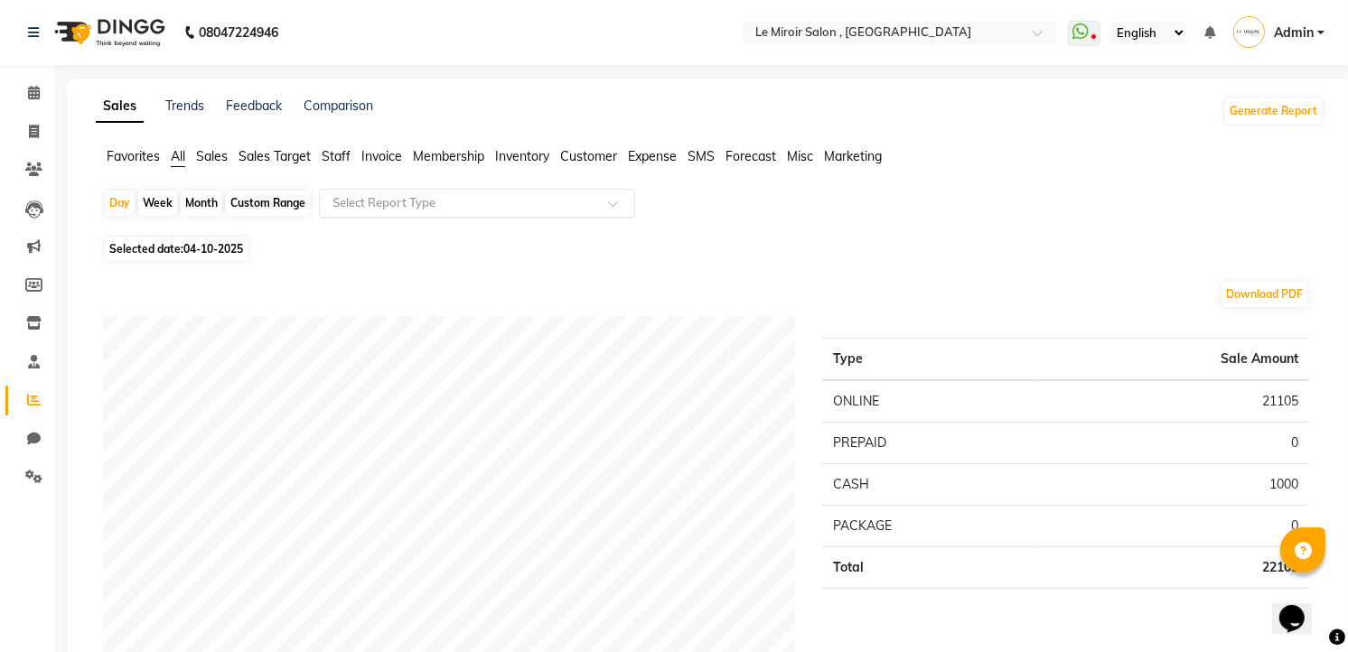
click at [427, 202] on input "text" at bounding box center [459, 203] width 260 height 18
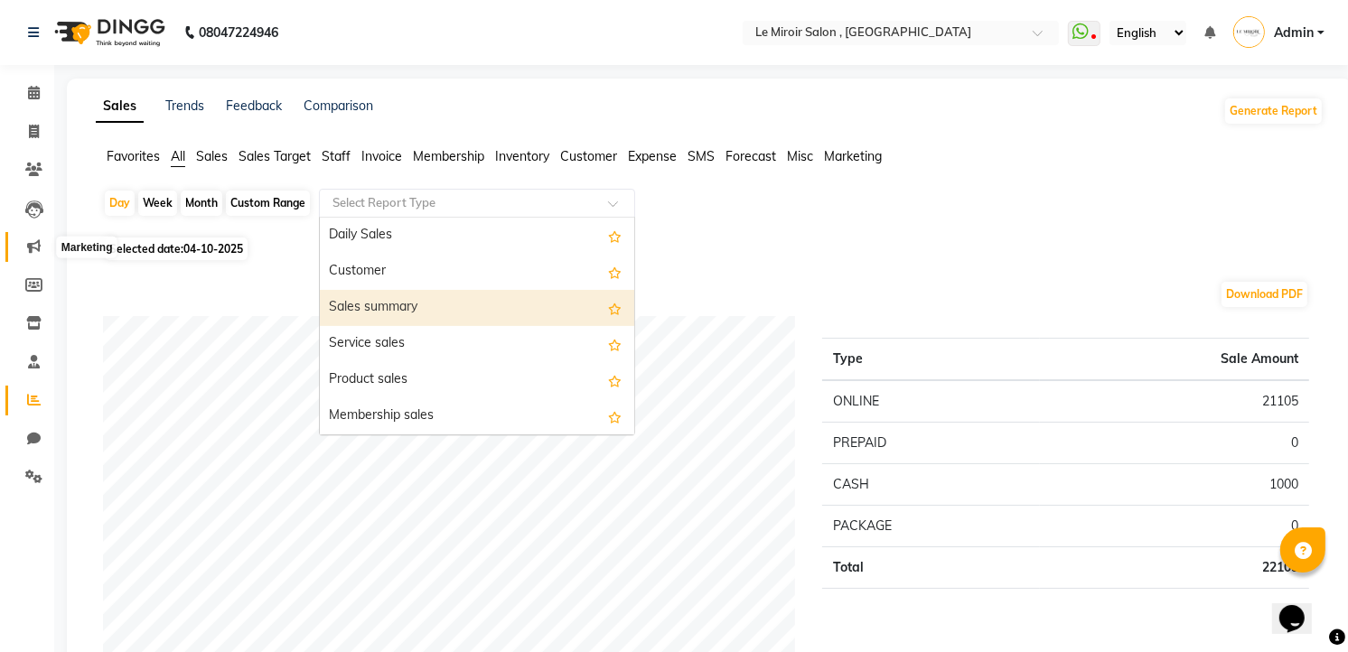
click at [34, 256] on span at bounding box center [34, 247] width 32 height 21
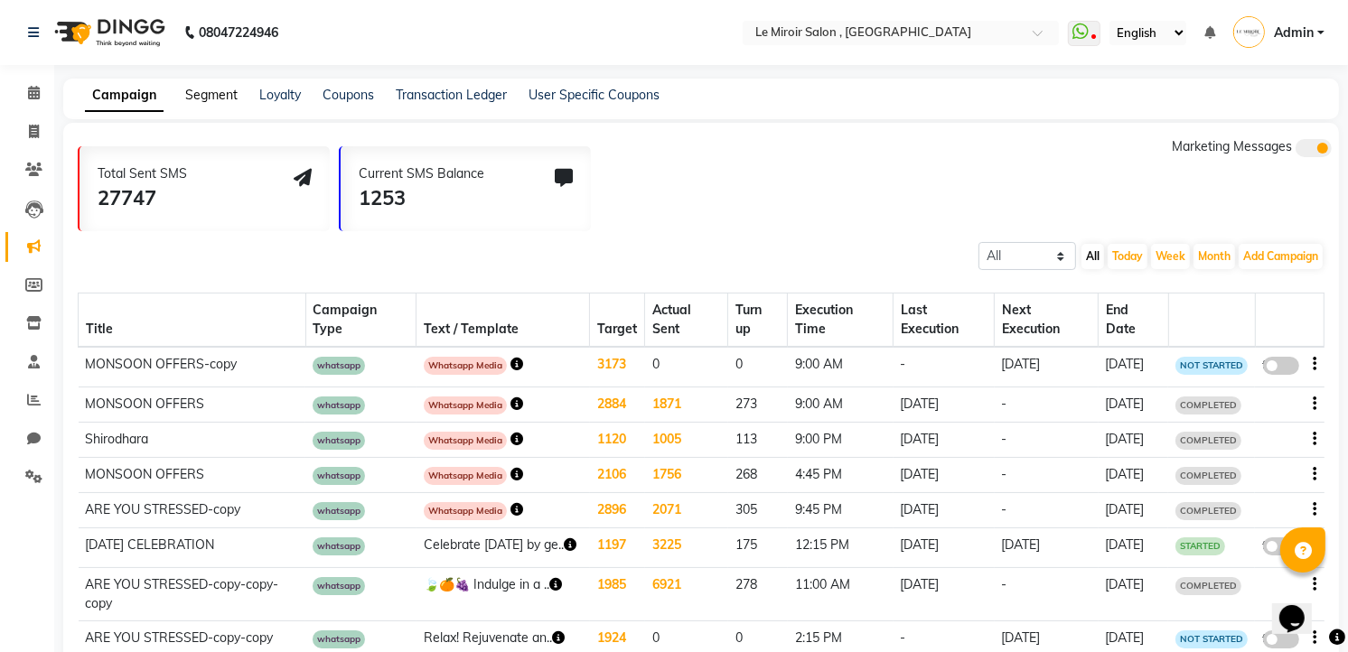
click at [213, 95] on link "Segment" at bounding box center [211, 95] width 52 height 16
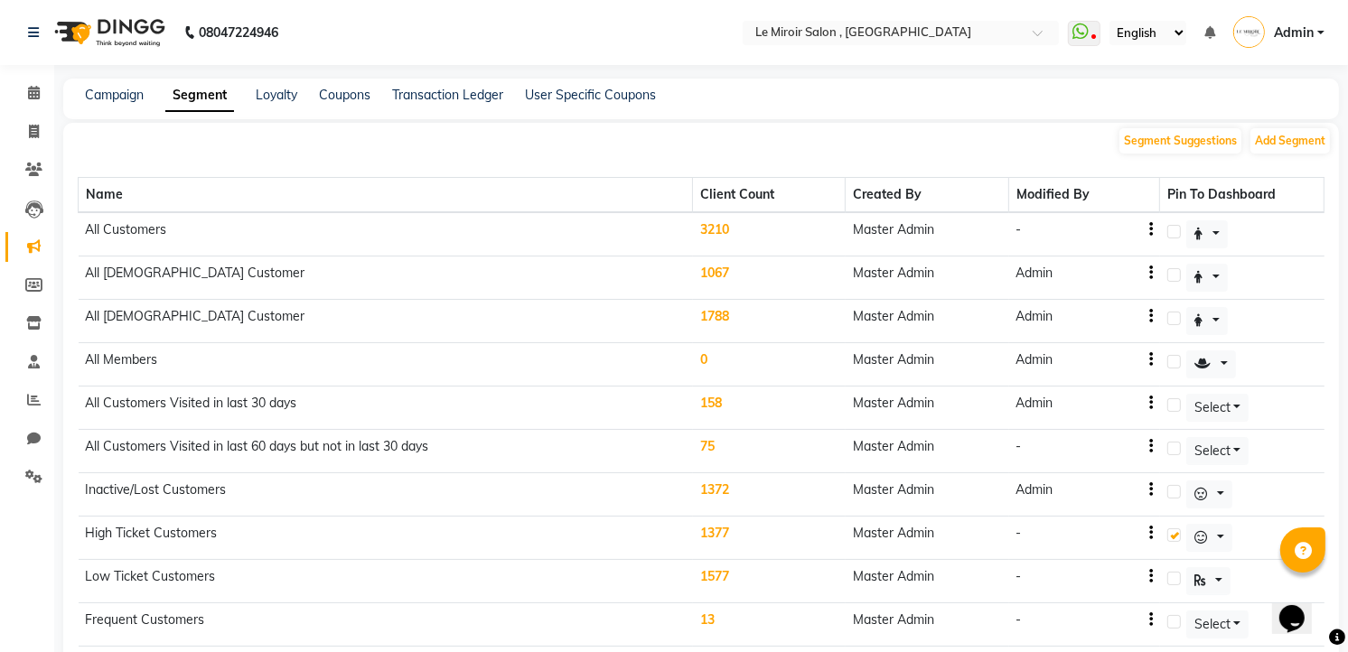
click at [717, 228] on td "3210" at bounding box center [769, 234] width 153 height 44
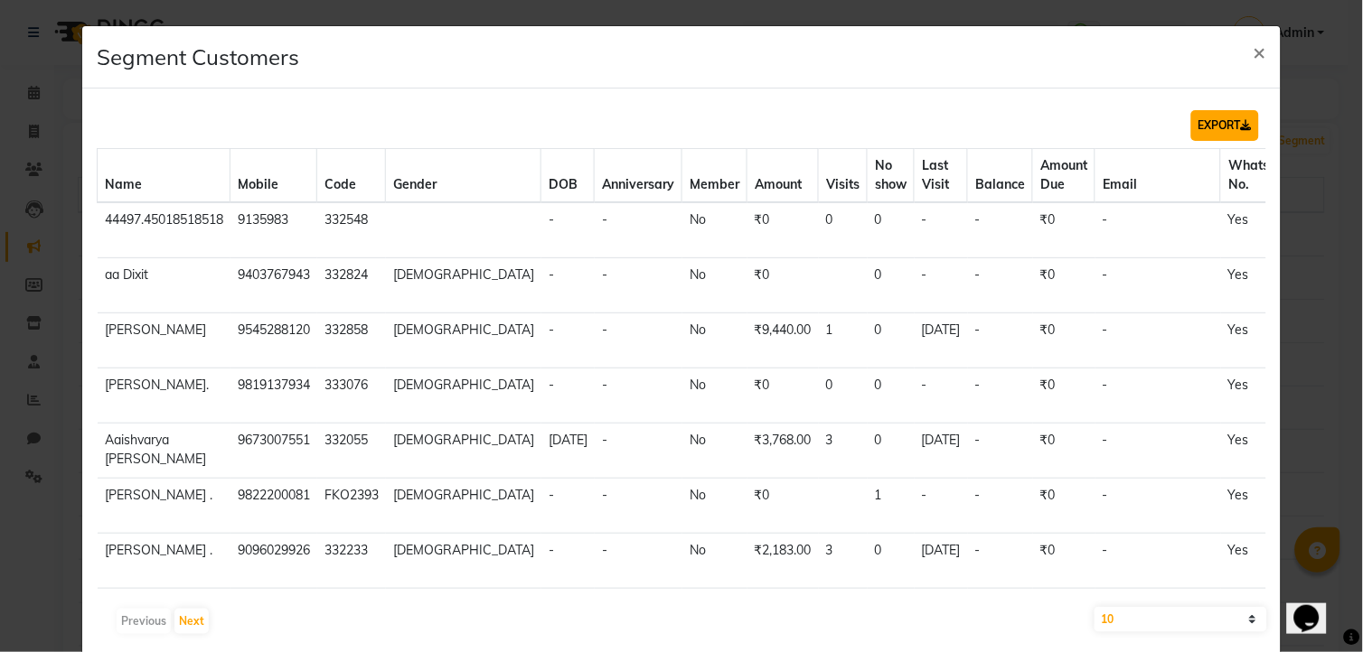
click at [1205, 121] on button "EXPORT" at bounding box center [1225, 125] width 68 height 31
drag, startPoint x: 1244, startPoint y: 54, endPoint x: 1232, endPoint y: 82, distance: 30.7
click at [1253, 52] on span "×" at bounding box center [1259, 51] width 13 height 27
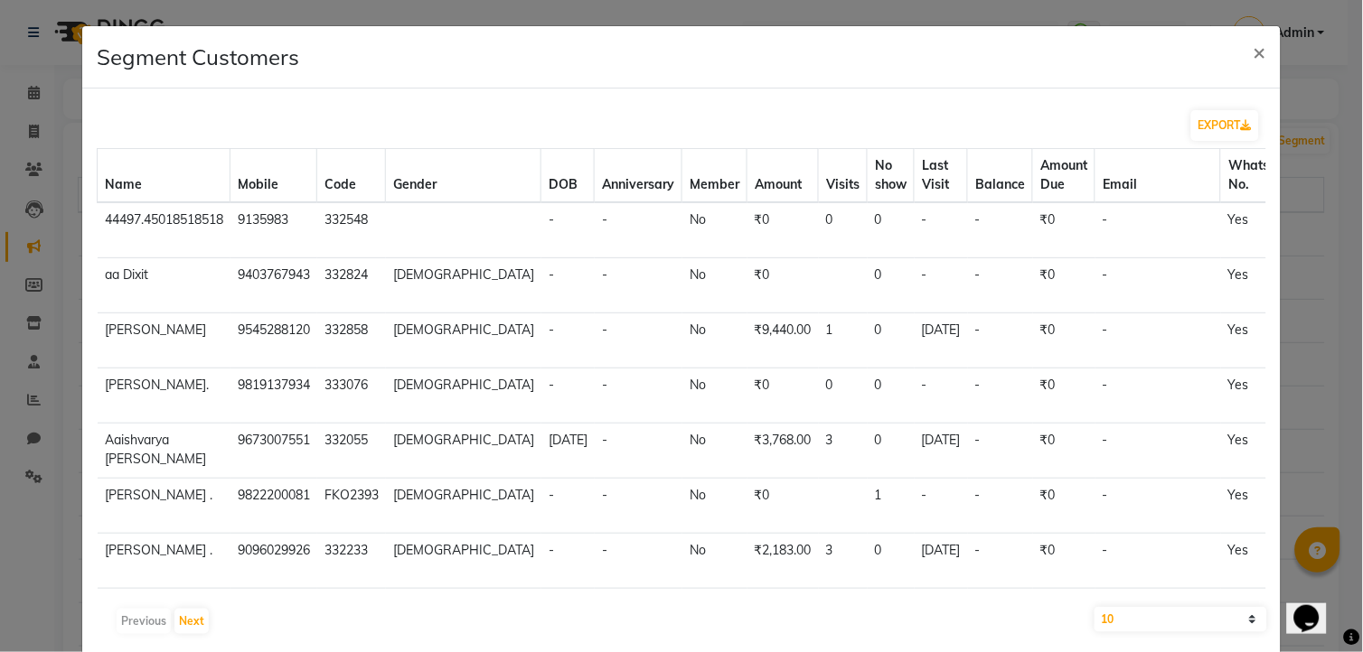
click at [40, 172] on ngb-modal-window "Segment Customers × EXPORT Name Mobile Code Gender DOB Anniversary Member Amoun…" at bounding box center [681, 326] width 1363 height 652
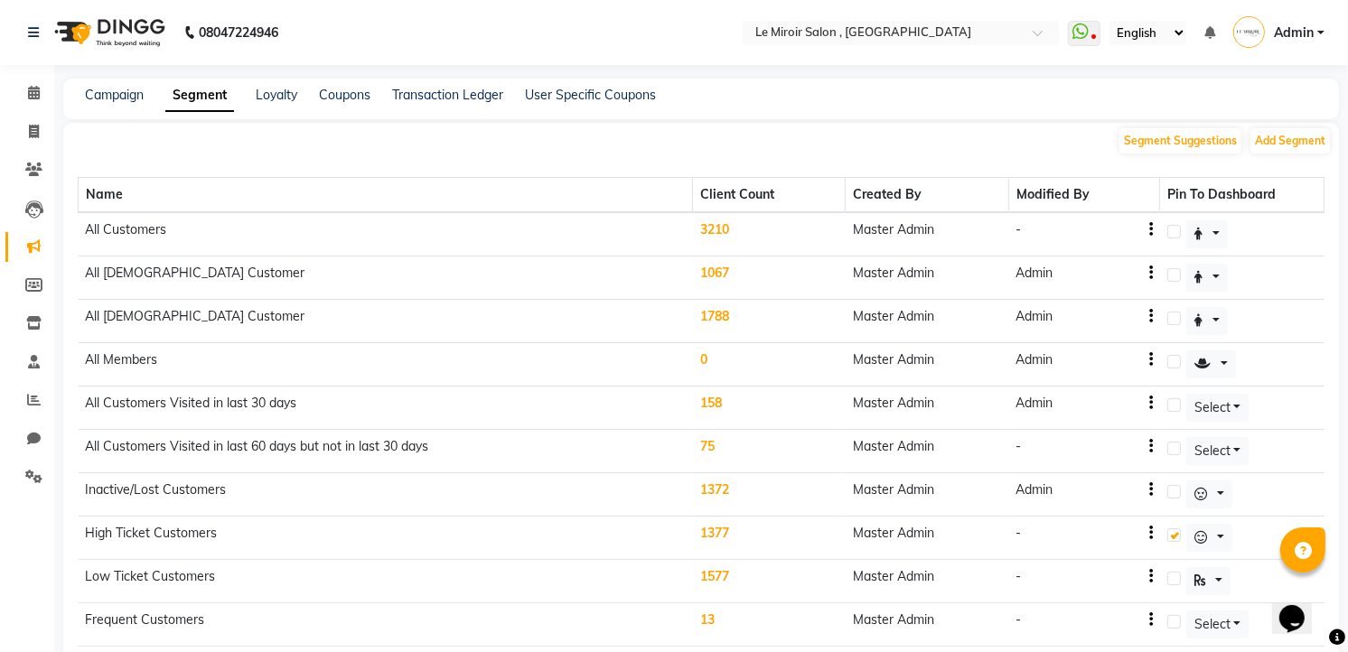
click at [188, 194] on th "Name" at bounding box center [386, 195] width 614 height 35
click at [33, 165] on icon at bounding box center [33, 170] width 17 height 14
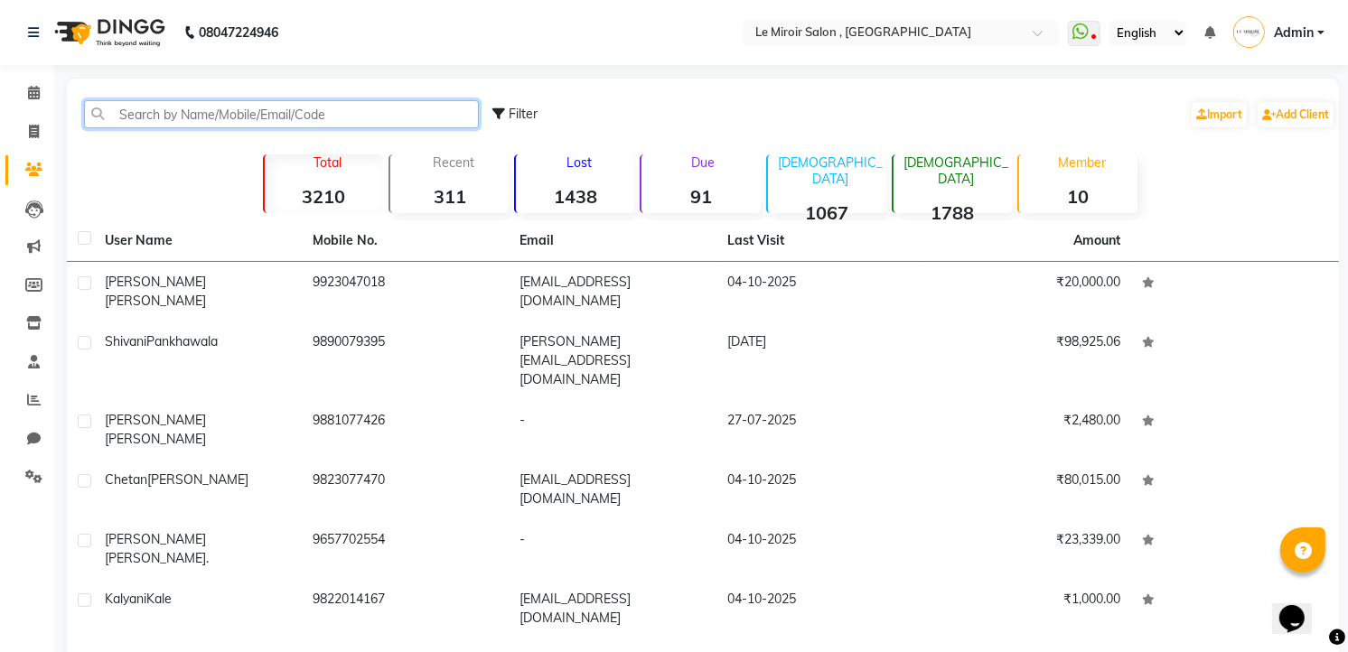
click at [179, 104] on input "text" at bounding box center [281, 114] width 395 height 28
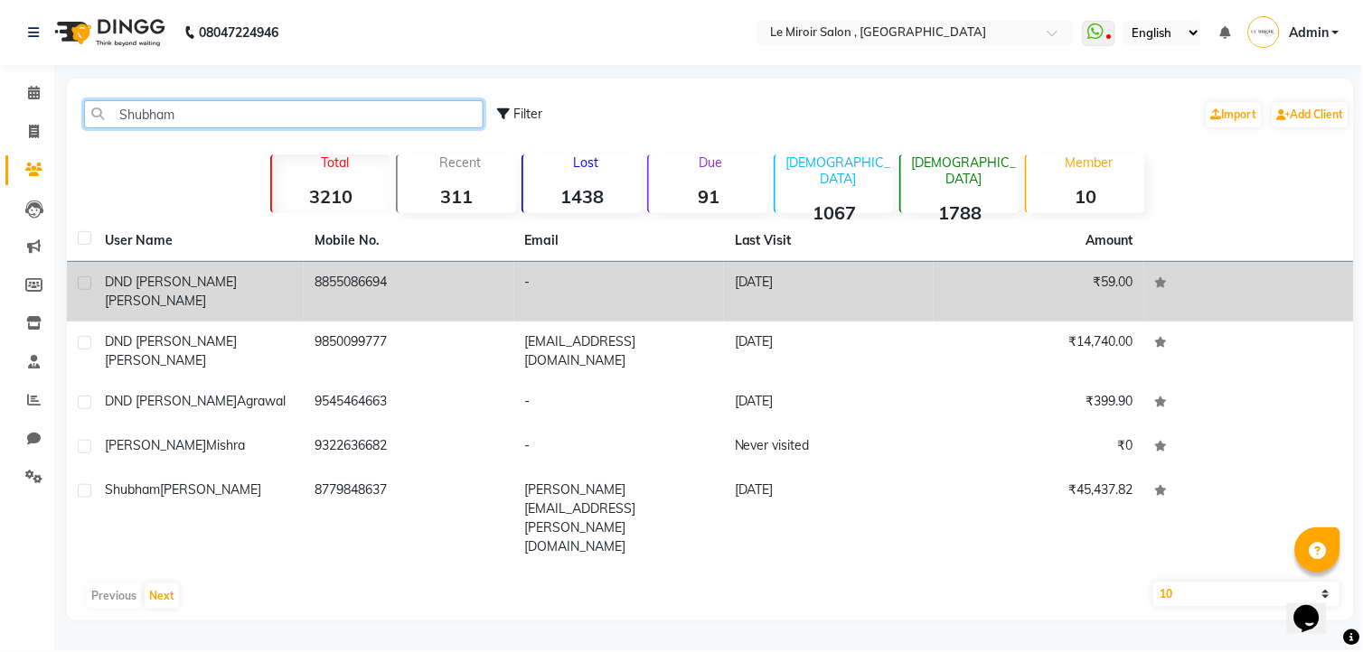
type input "Shubham"
click at [85, 286] on label at bounding box center [85, 284] width 14 height 14
click at [85, 286] on input "checkbox" at bounding box center [84, 284] width 12 height 12
checkbox input "true"
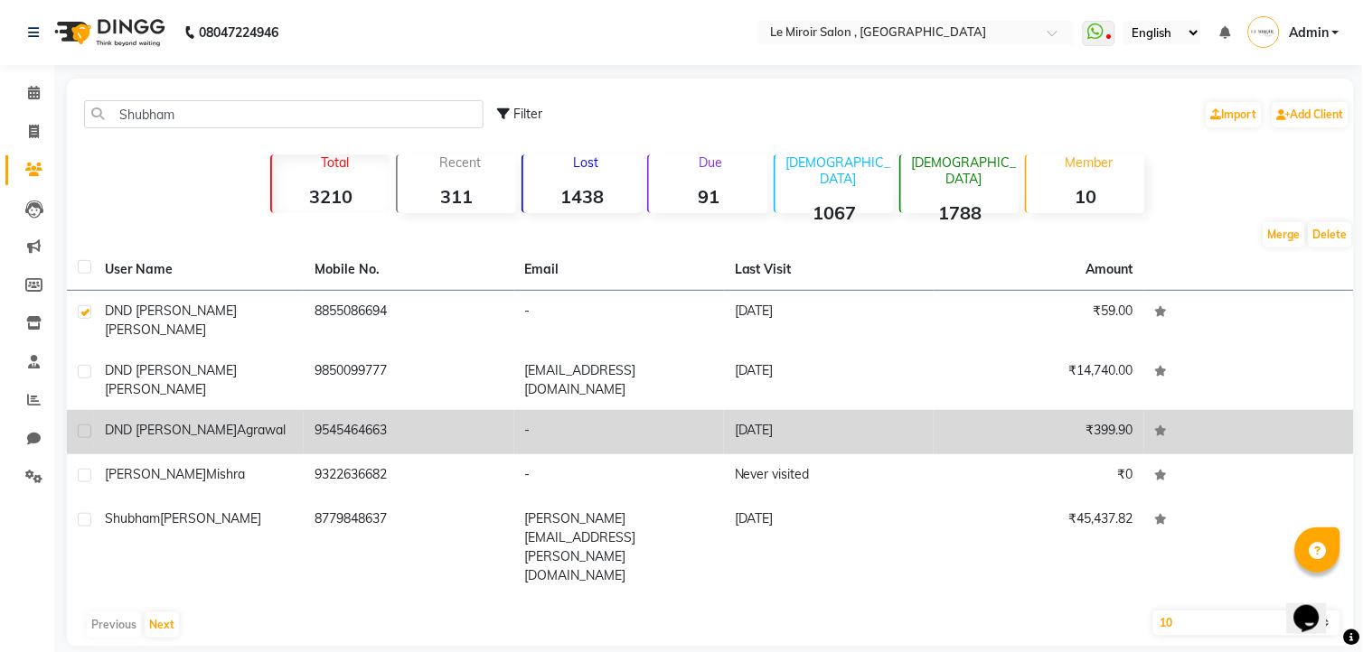
click at [83, 425] on label at bounding box center [85, 432] width 14 height 14
click at [83, 427] on input "checkbox" at bounding box center [84, 433] width 12 height 12
checkbox input "true"
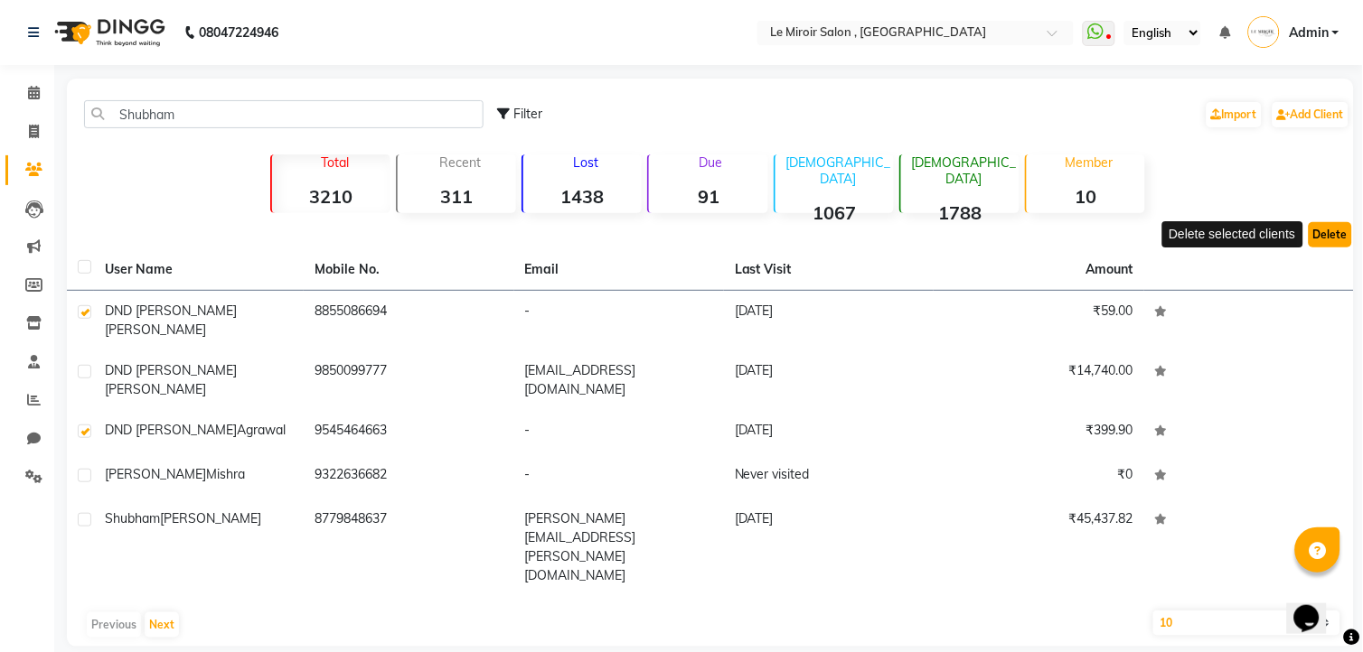
click at [1327, 230] on button "Delete" at bounding box center [1329, 234] width 43 height 25
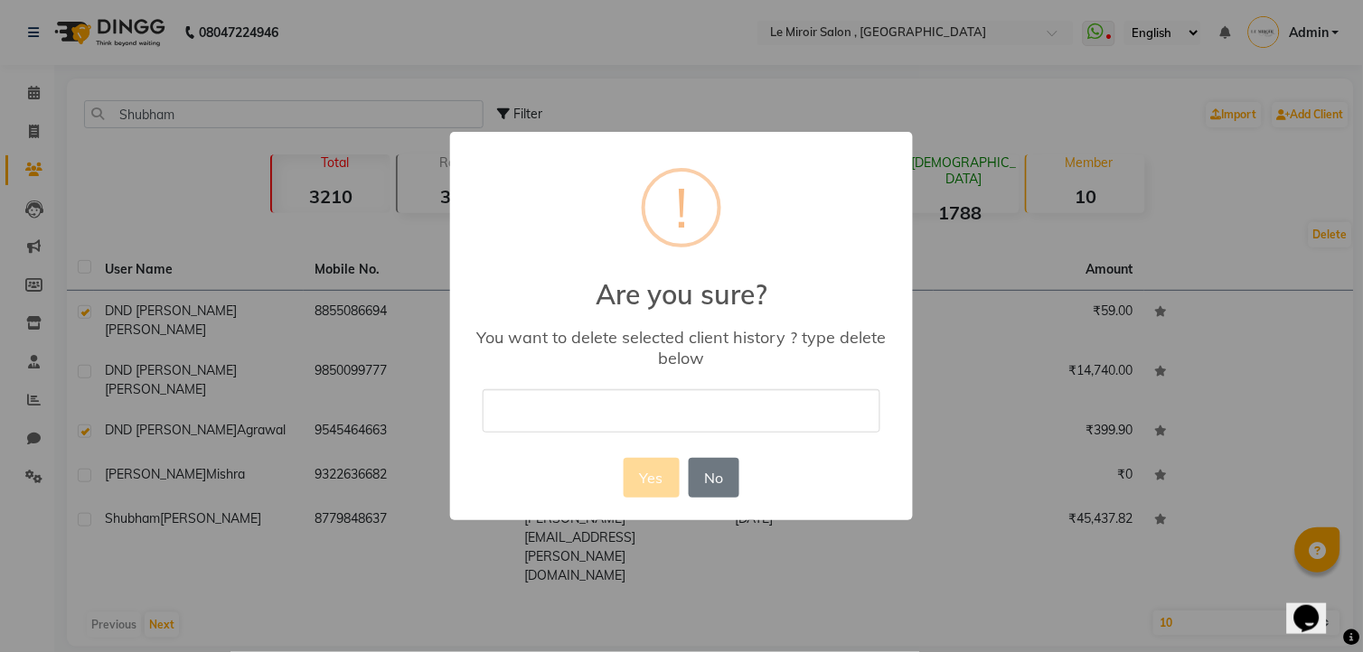
click at [615, 395] on input "text" at bounding box center [682, 410] width 398 height 42
type input "Delete"
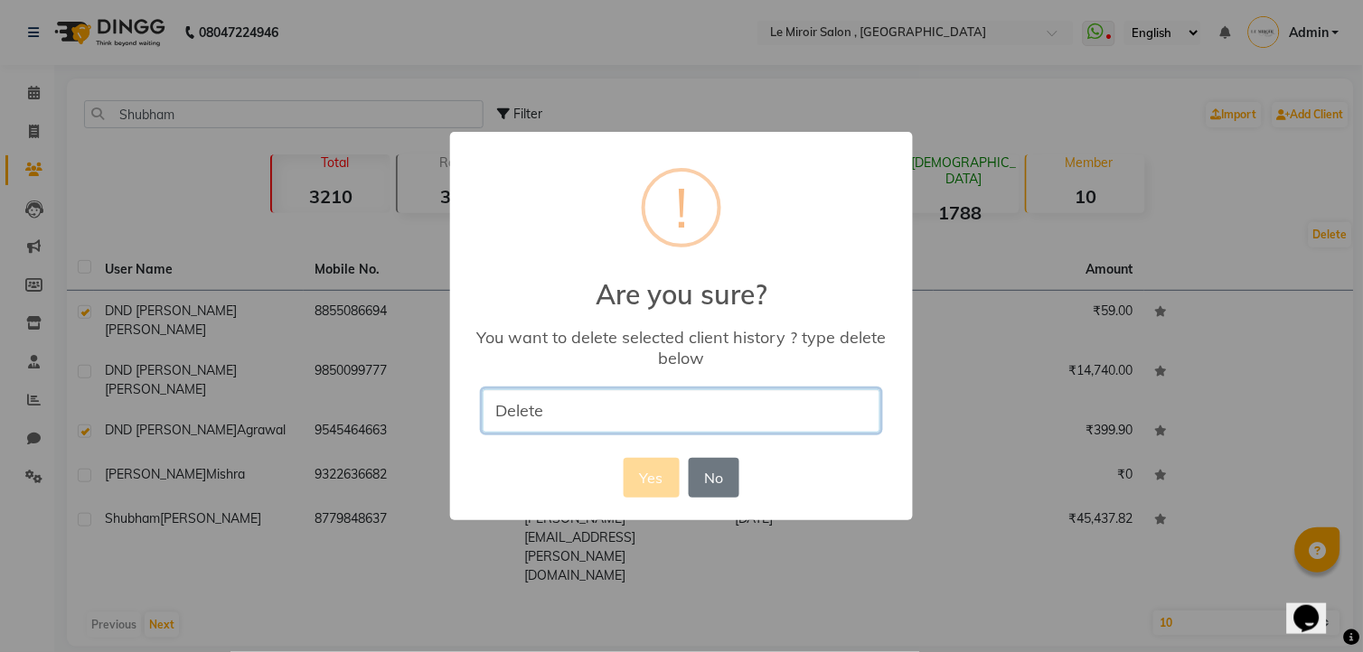
click at [611, 408] on input "Delete" at bounding box center [682, 410] width 398 height 42
click at [732, 474] on button "No" at bounding box center [714, 478] width 51 height 40
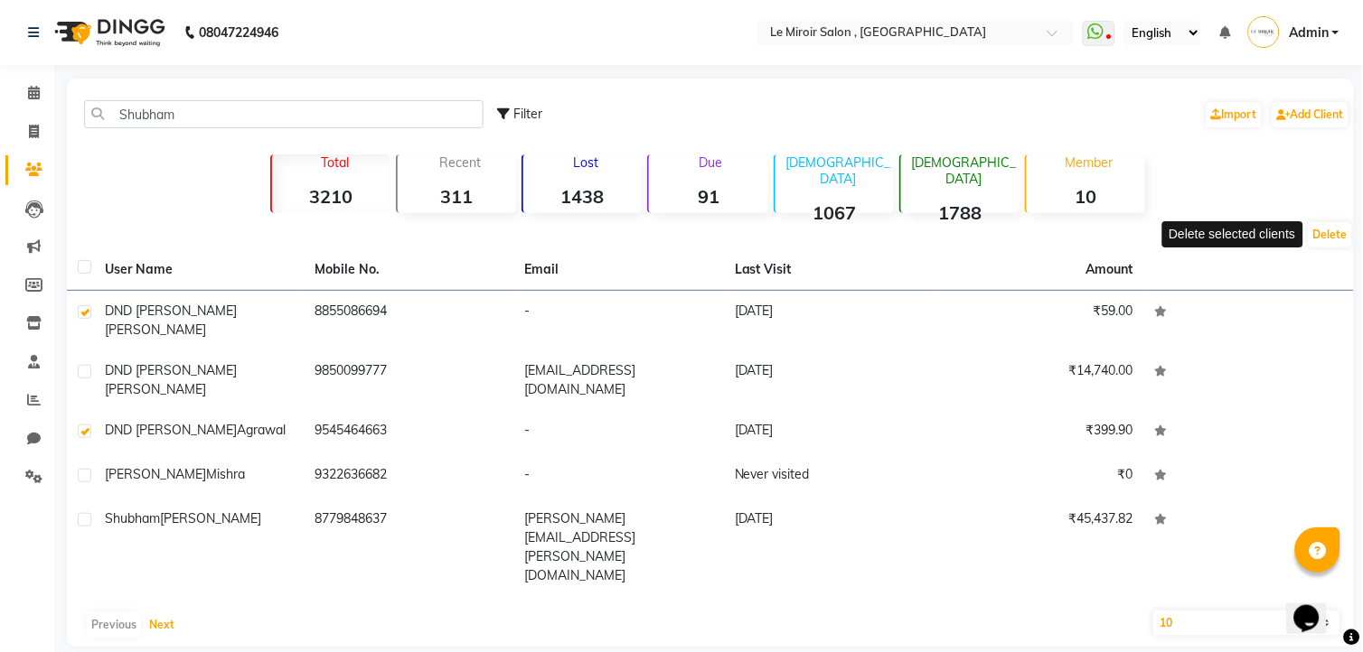
click at [161, 613] on button "Next" at bounding box center [162, 625] width 34 height 25
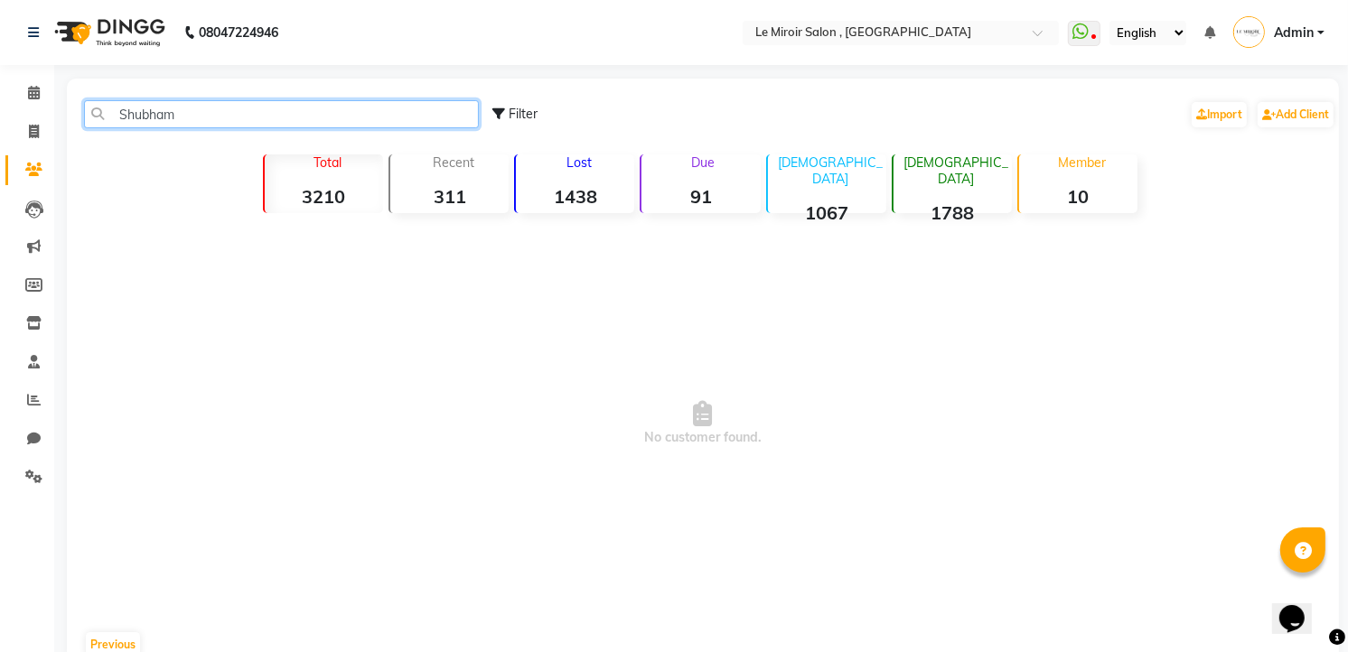
click at [184, 113] on input "Shubham" at bounding box center [281, 114] width 395 height 28
type input "S"
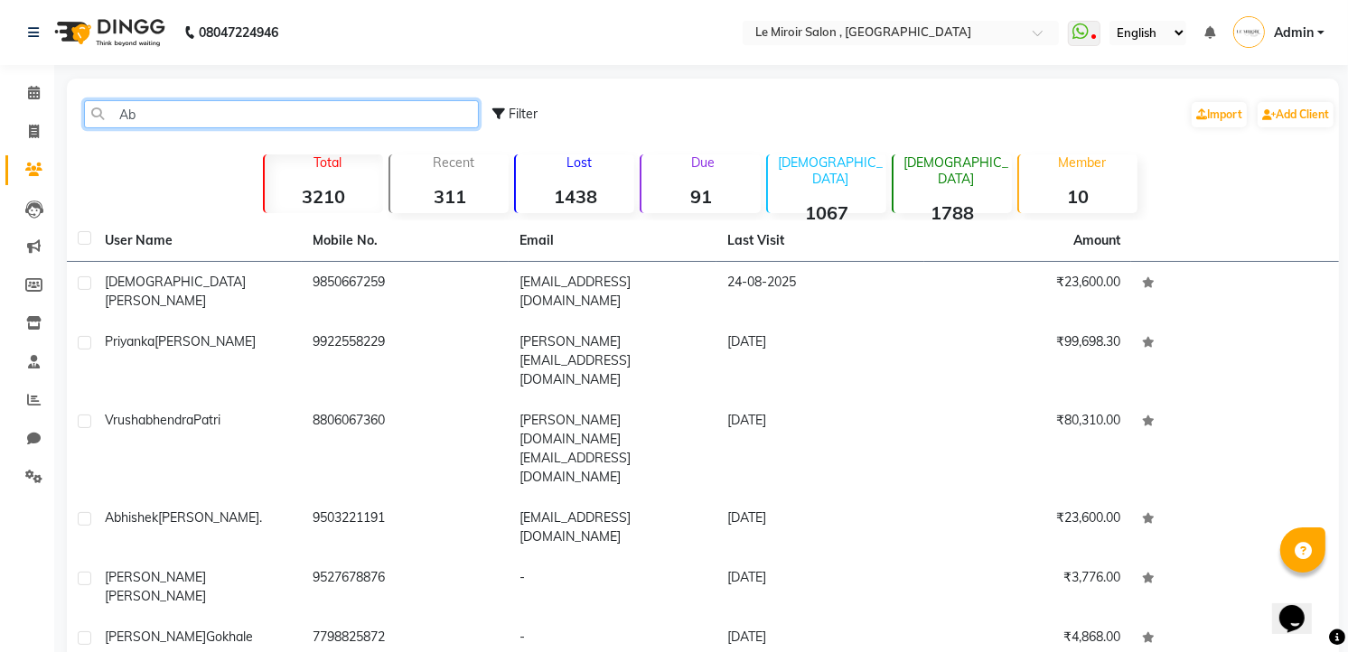
click at [157, 112] on input "Ab" at bounding box center [281, 114] width 395 height 28
type input "A"
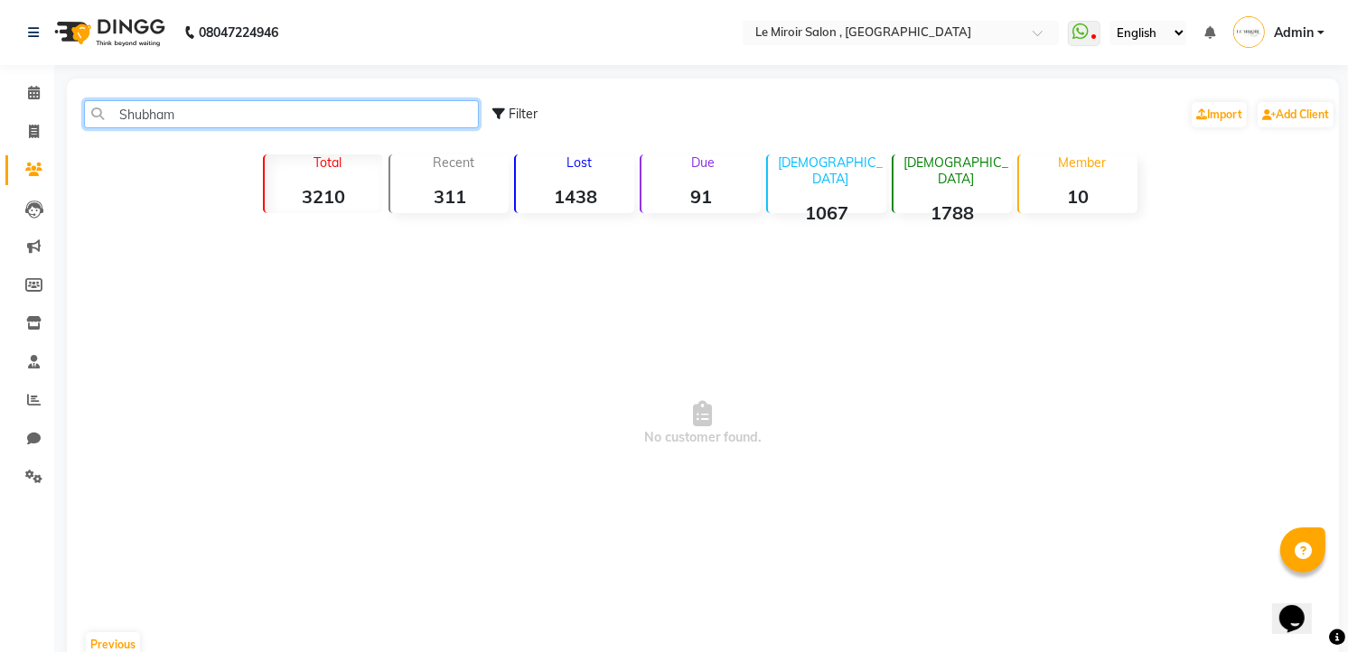
click at [244, 113] on input "Shubham" at bounding box center [281, 114] width 395 height 28
type input "Shubham"
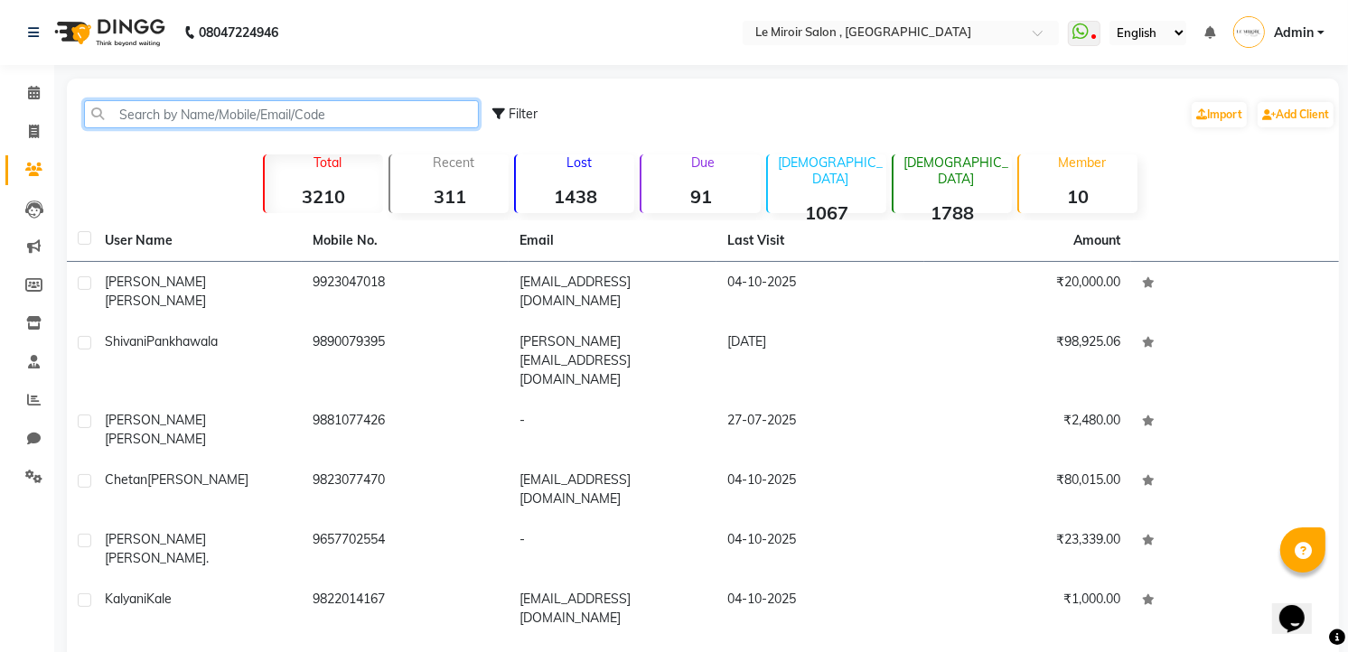
click at [148, 118] on input "text" at bounding box center [281, 114] width 395 height 28
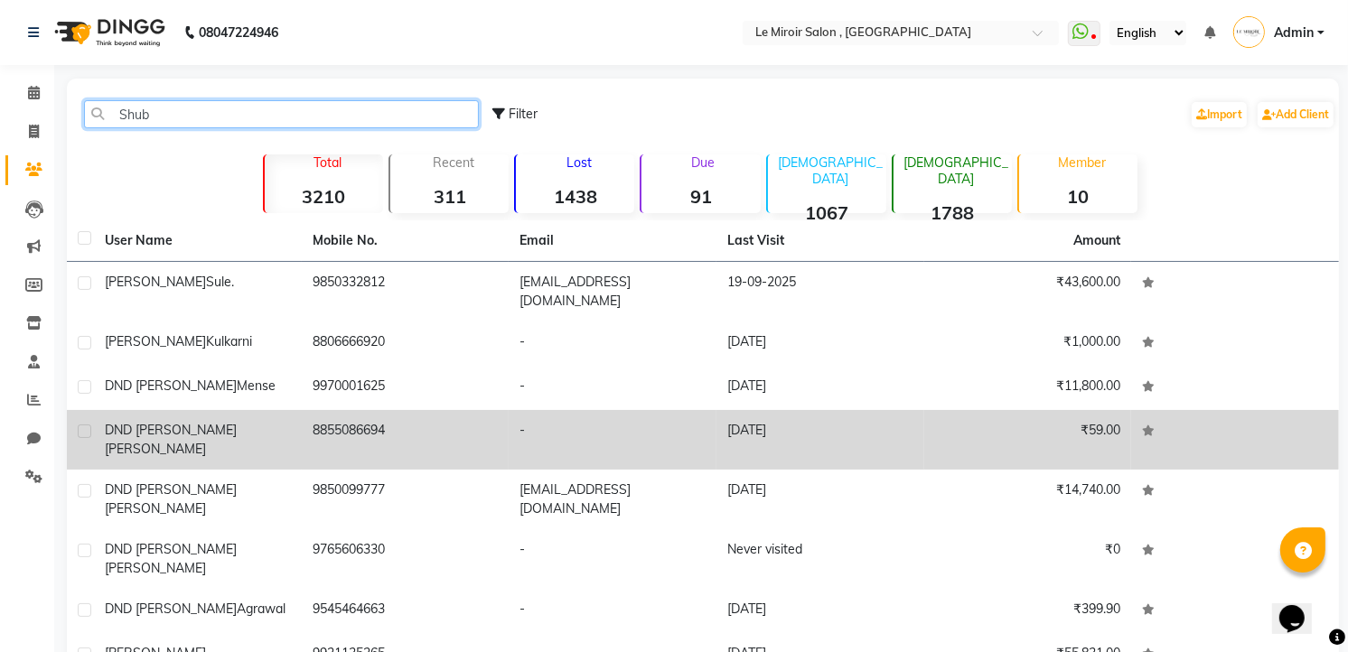
type input "Shub"
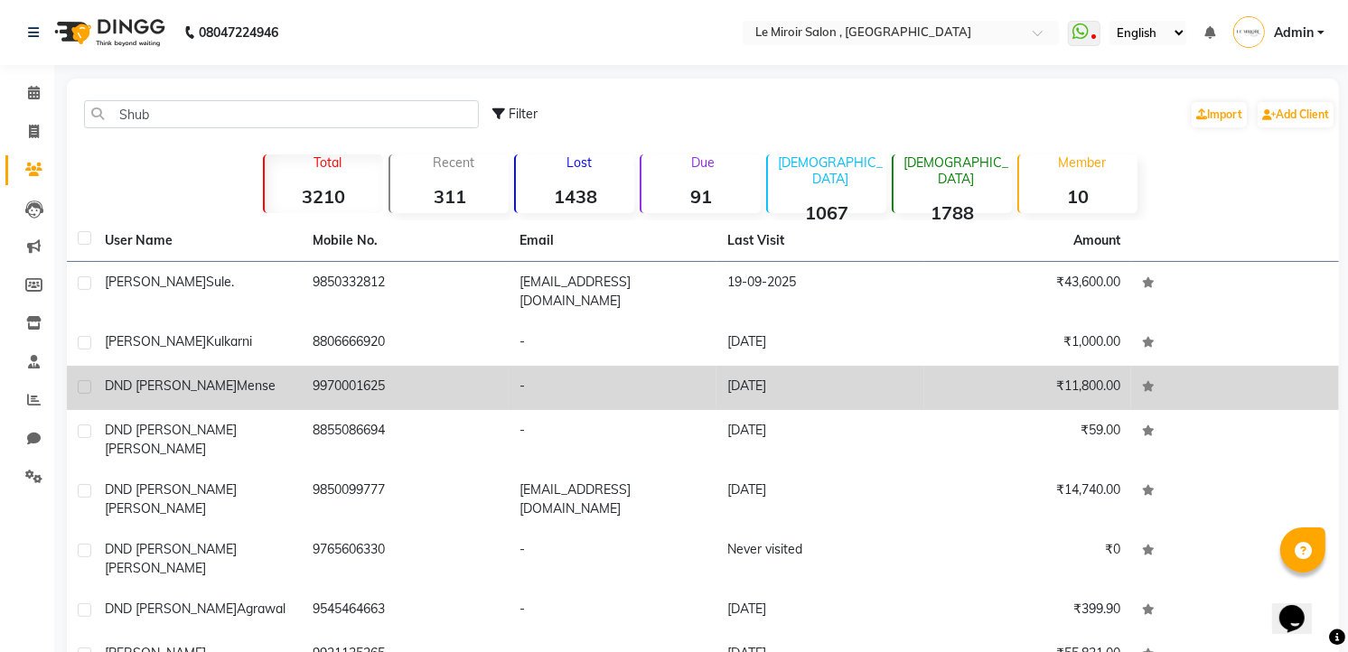
click at [82, 425] on label at bounding box center [85, 432] width 14 height 14
click at [82, 427] on input "checkbox" at bounding box center [84, 433] width 12 height 12
checkbox input "true"
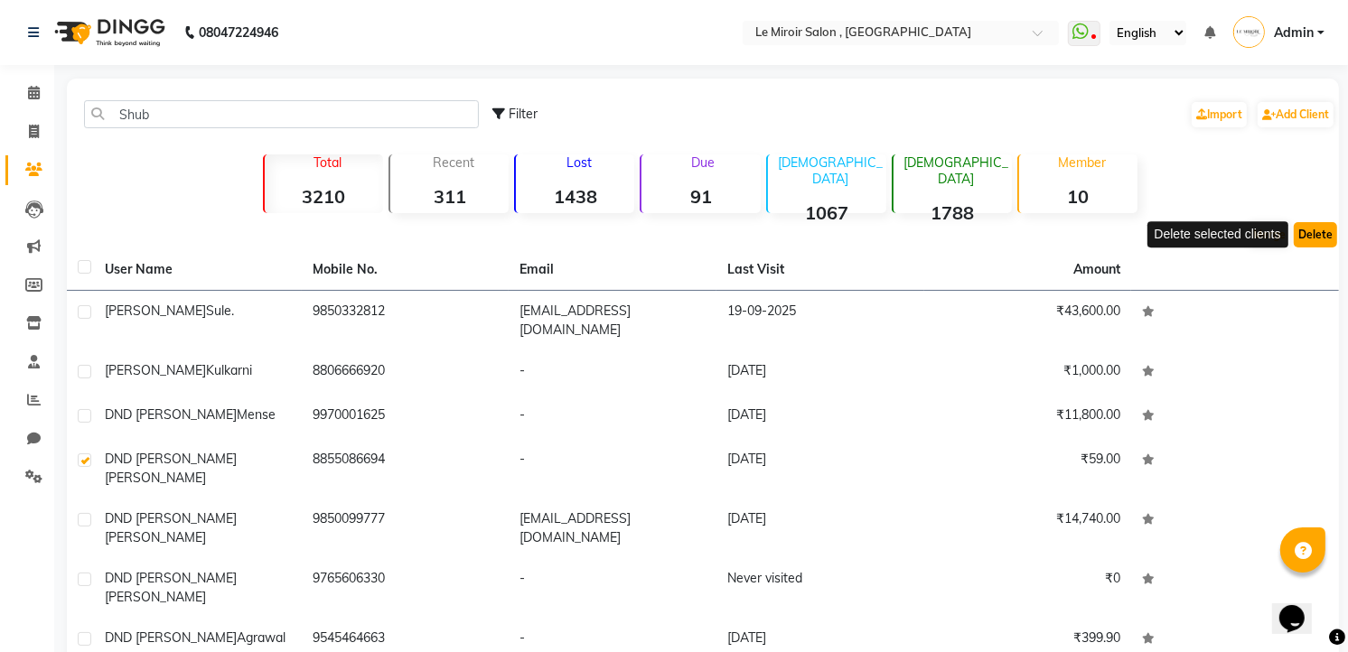
click at [1314, 229] on button "Delete" at bounding box center [1315, 234] width 43 height 25
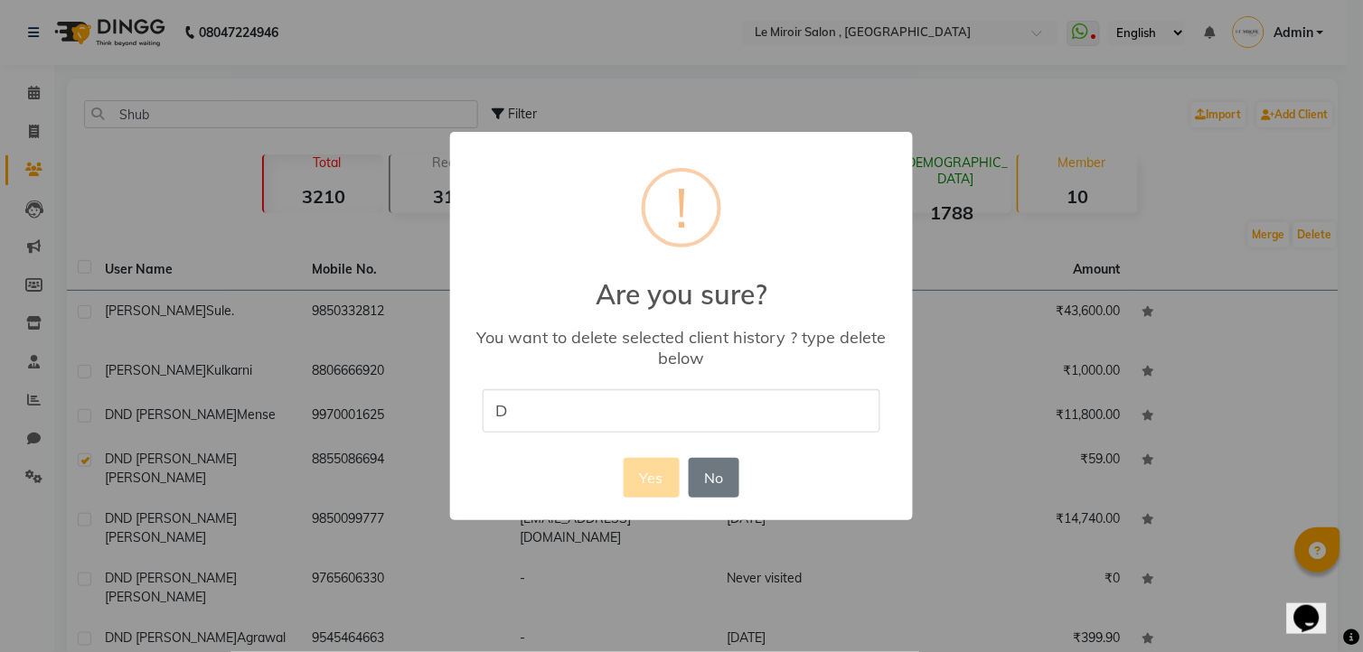
type input "Delete"
drag, startPoint x: 699, startPoint y: 481, endPoint x: 748, endPoint y: 482, distance: 49.7
click at [702, 481] on button "No" at bounding box center [714, 478] width 51 height 40
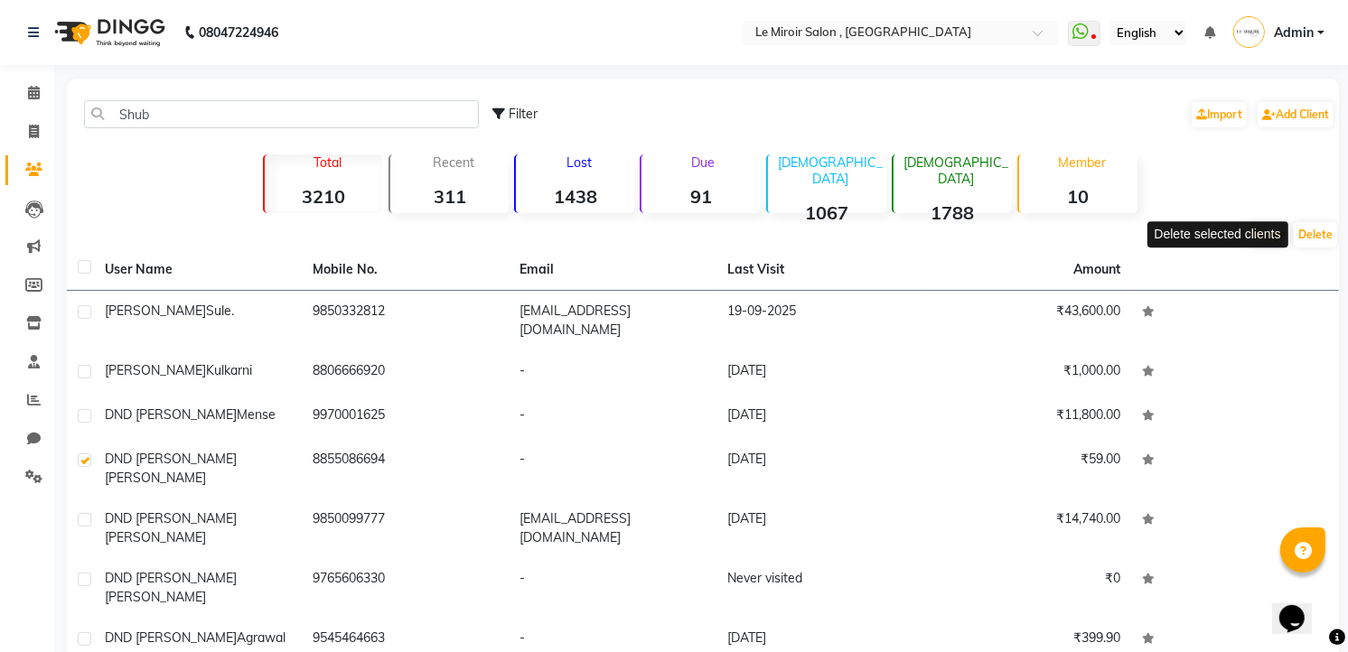
click at [955, 86] on div "Filter Import Add Client" at bounding box center [913, 114] width 843 height 57
click at [24, 409] on span at bounding box center [34, 400] width 32 height 21
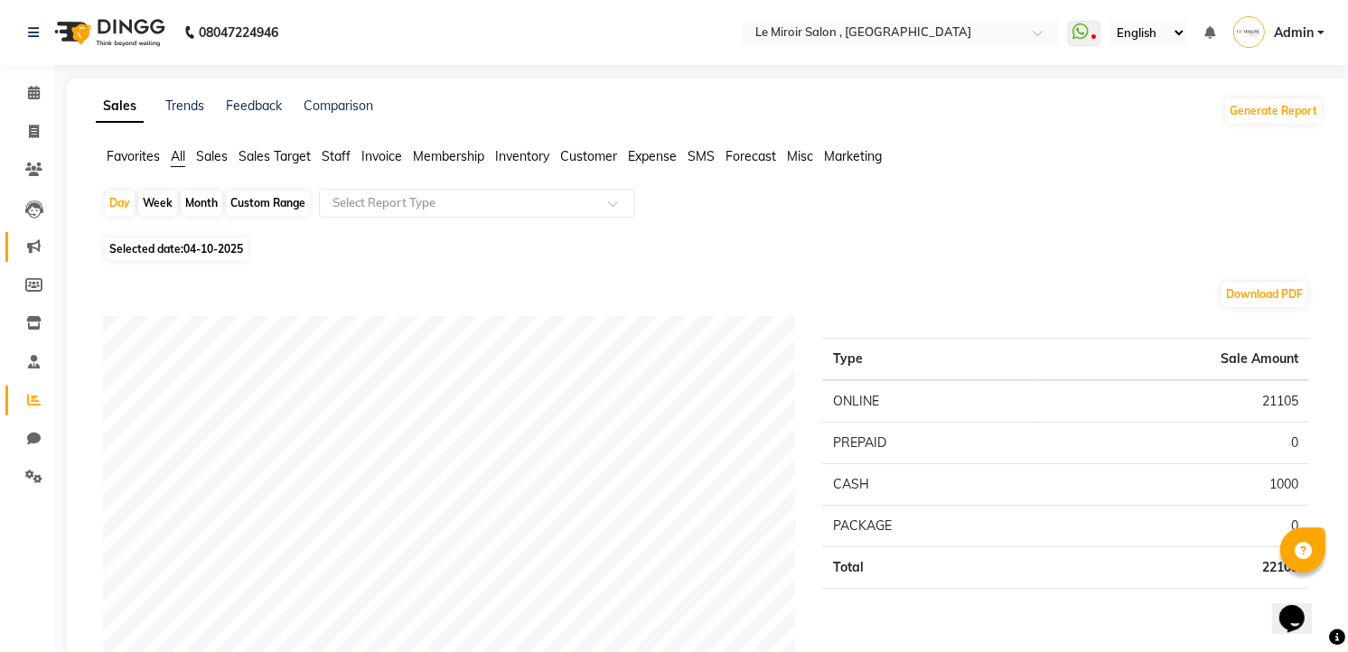
click at [29, 247] on icon at bounding box center [34, 246] width 14 height 14
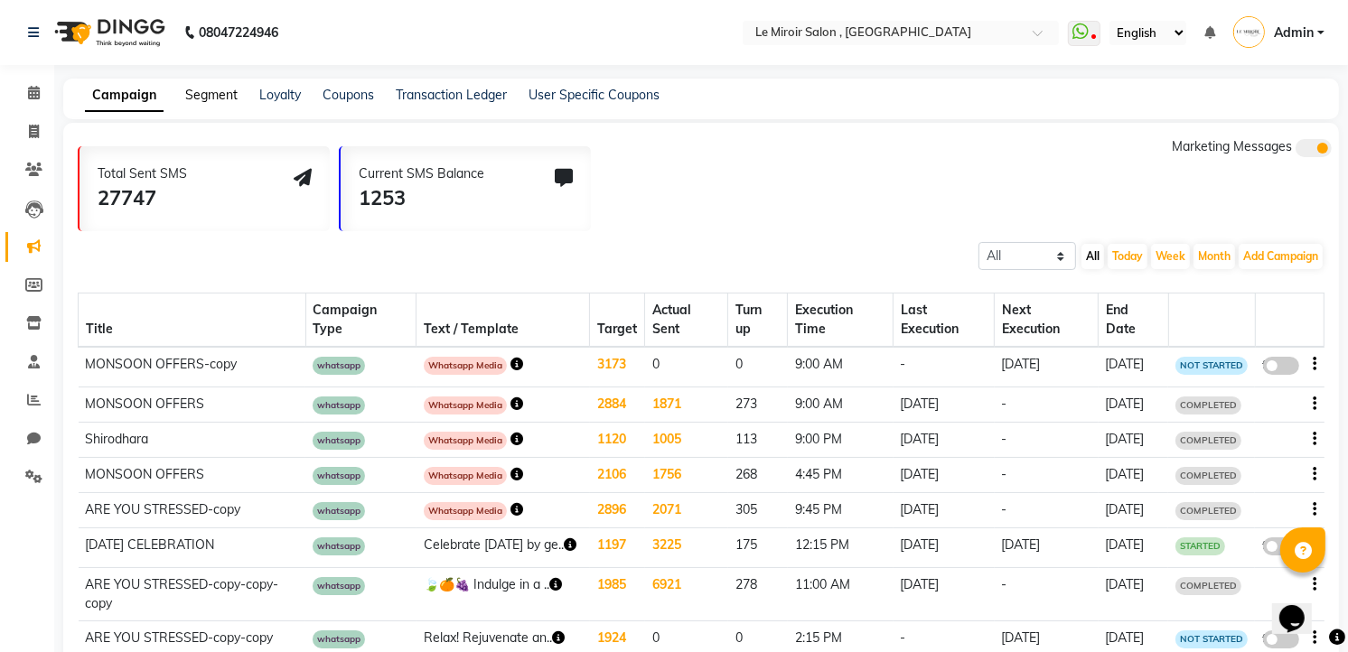
click at [217, 93] on link "Segment" at bounding box center [211, 95] width 52 height 16
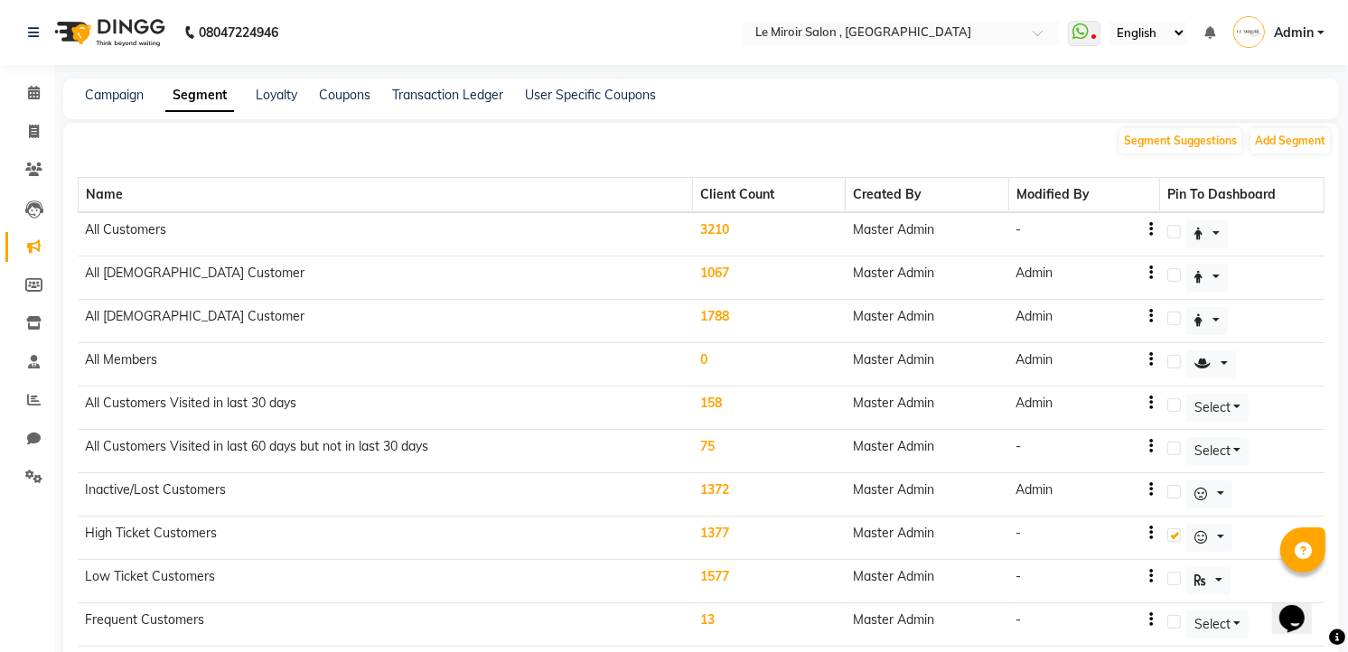
click at [716, 231] on td "3210" at bounding box center [769, 234] width 153 height 44
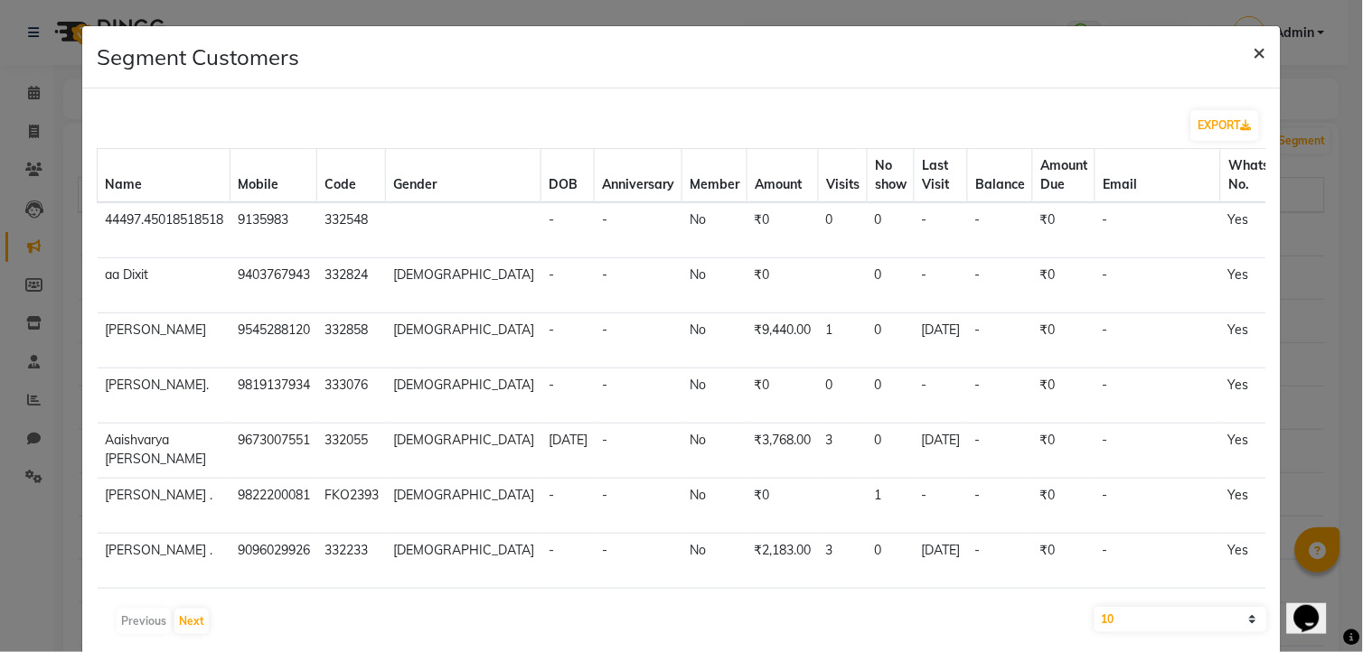
drag, startPoint x: 1250, startPoint y: 54, endPoint x: 1239, endPoint y: 56, distance: 11.0
click at [1253, 54] on span "×" at bounding box center [1259, 51] width 13 height 27
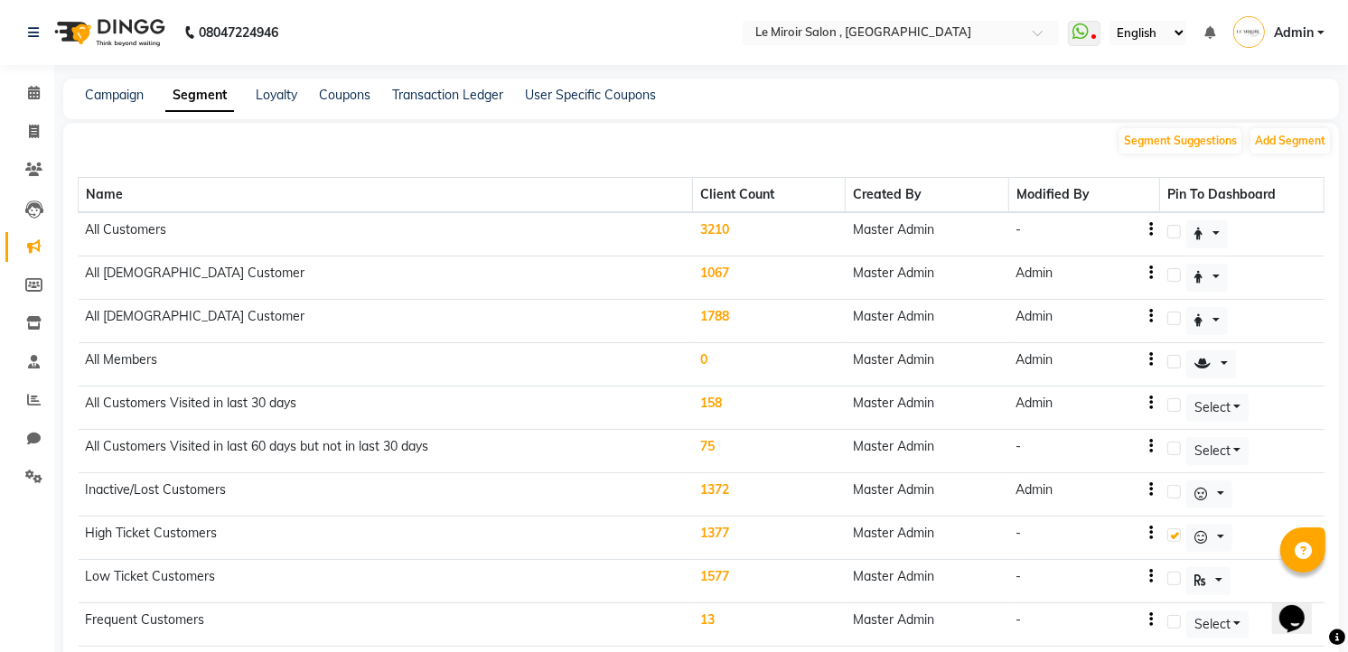
click at [726, 228] on td "3210" at bounding box center [769, 234] width 153 height 44
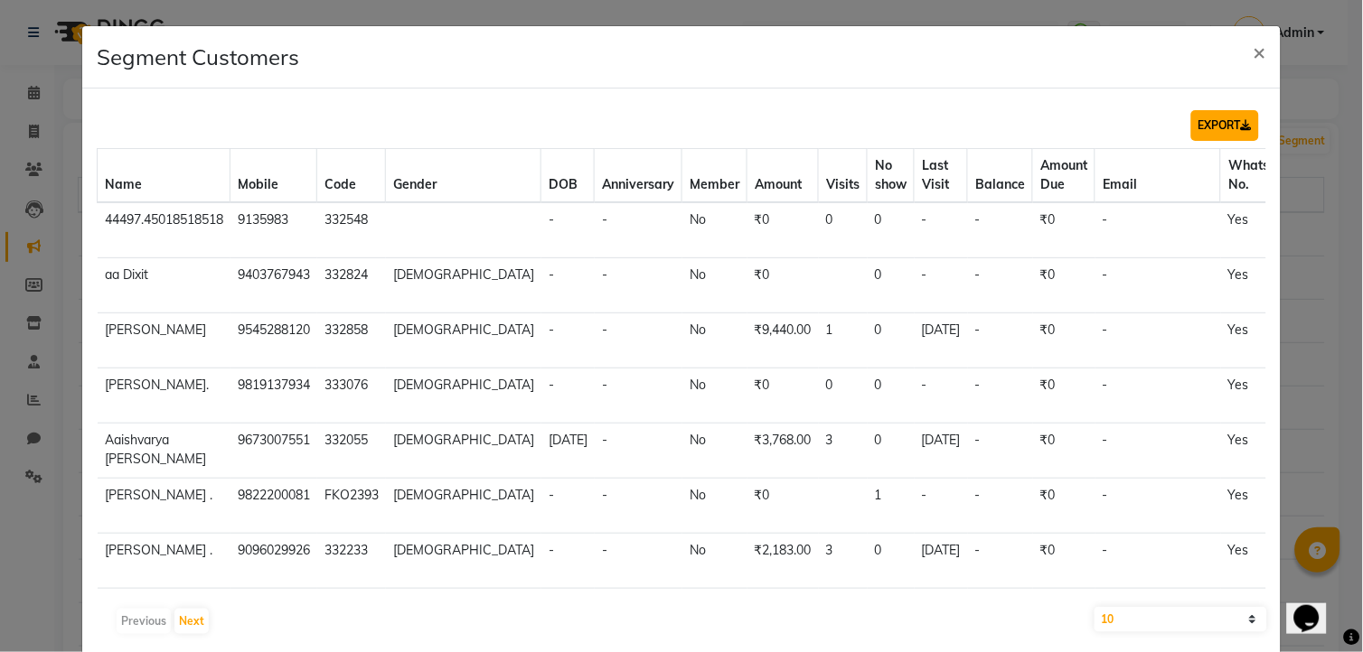
click at [1207, 125] on button "EXPORT" at bounding box center [1225, 125] width 68 height 31
click at [1253, 54] on span "×" at bounding box center [1259, 51] width 13 height 27
